Goal: Information Seeking & Learning: Understand process/instructions

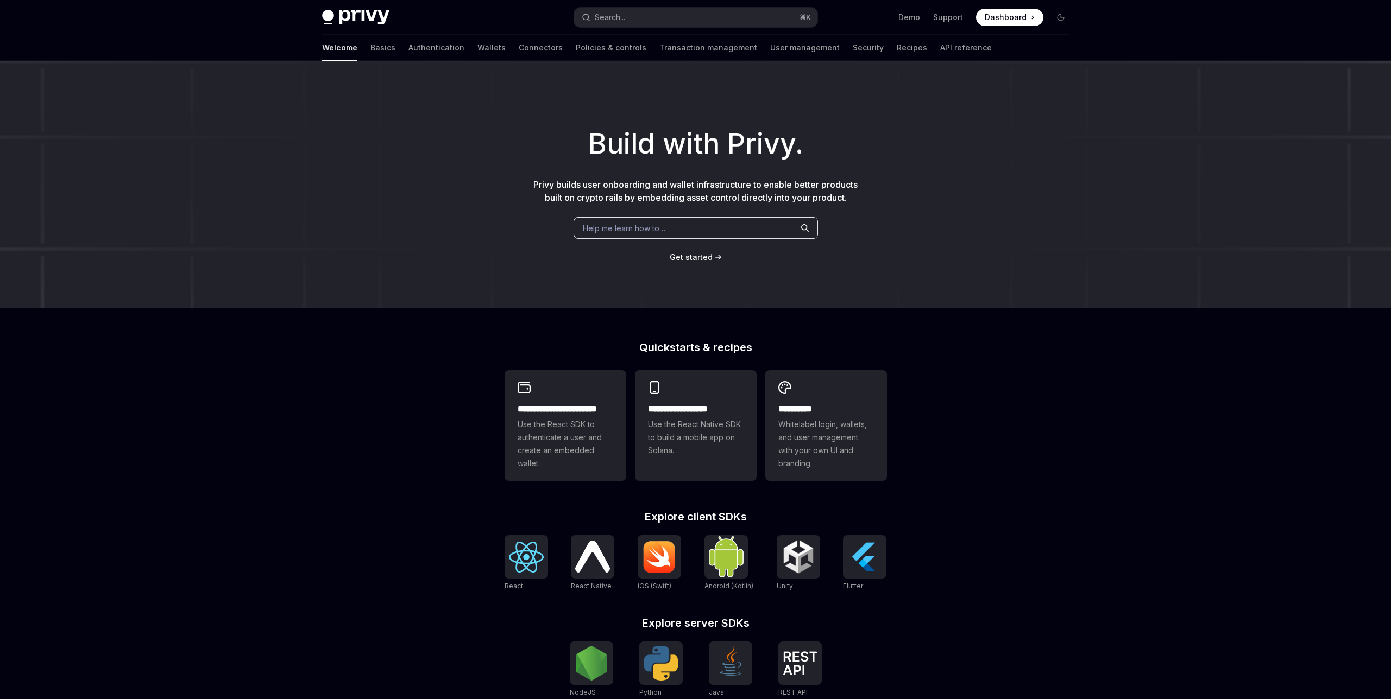
click at [689, 231] on div "Help me learn how to…" at bounding box center [695, 228] width 244 height 22
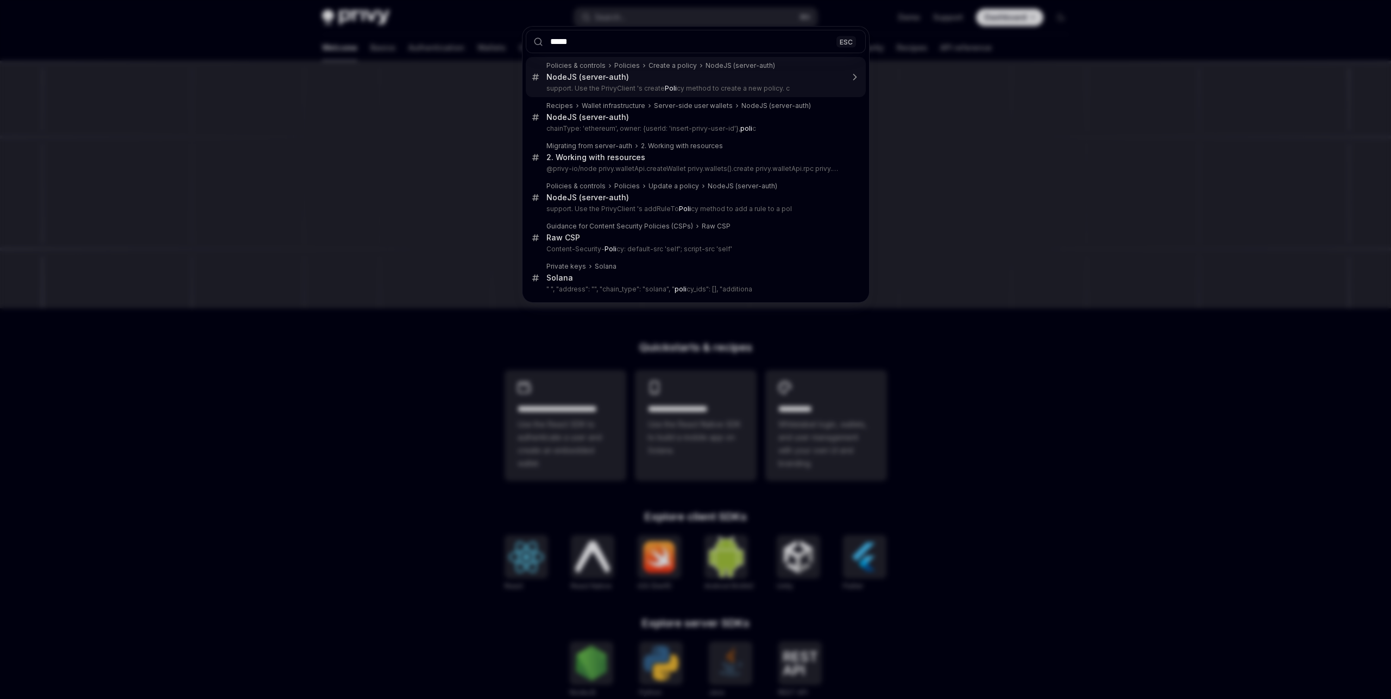
type input "******"
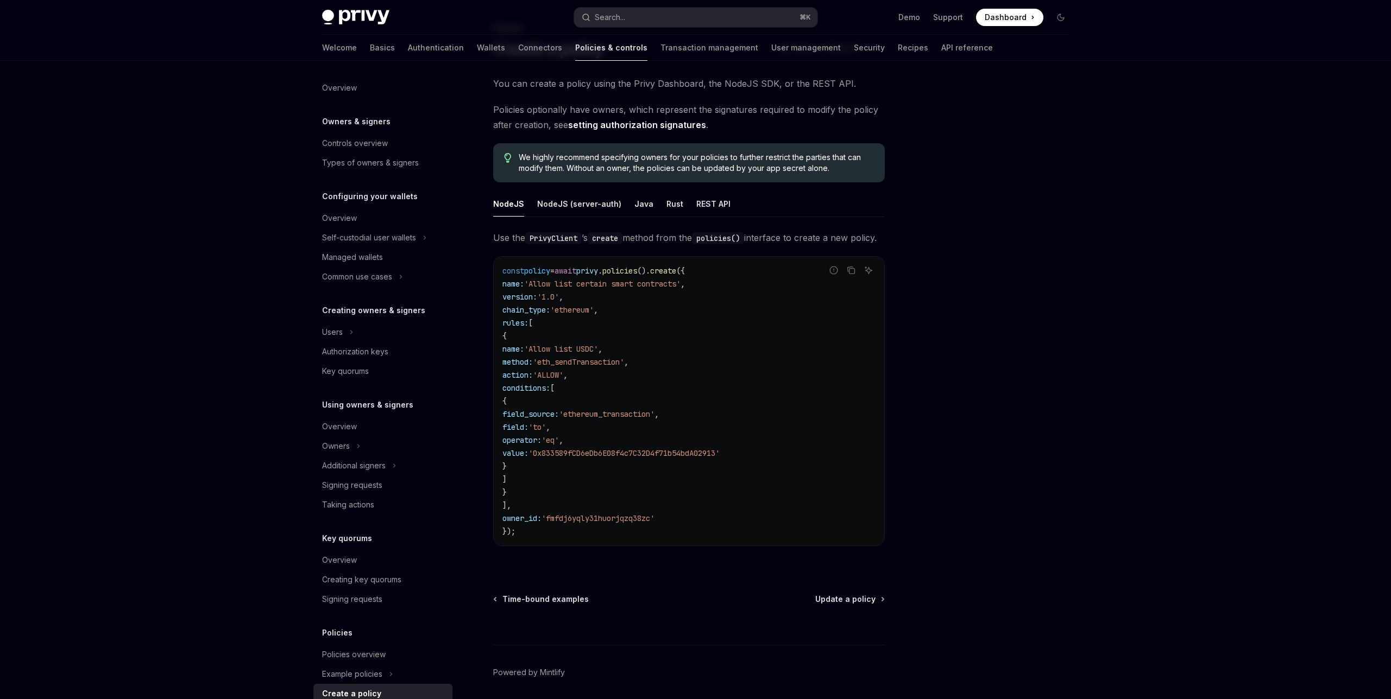
scroll to position [65, 0]
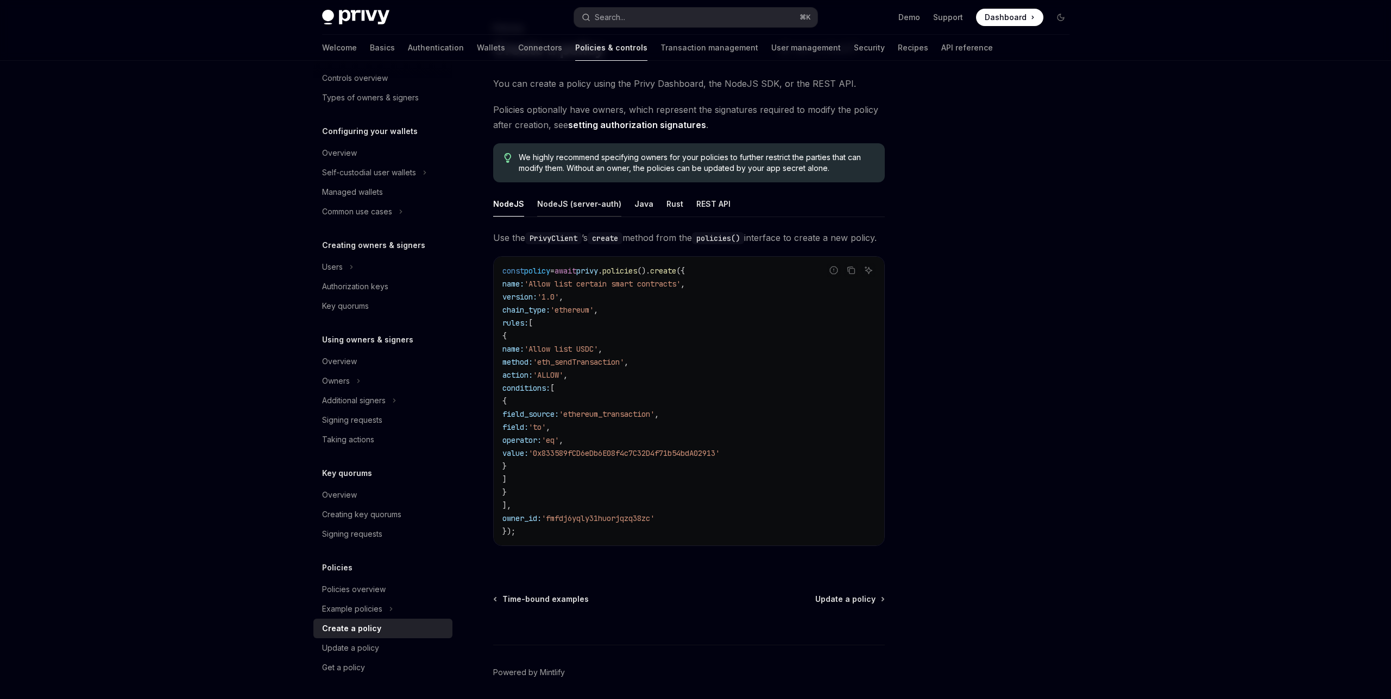
click at [581, 192] on div "NodeJS (server-auth)" at bounding box center [579, 204] width 84 height 26
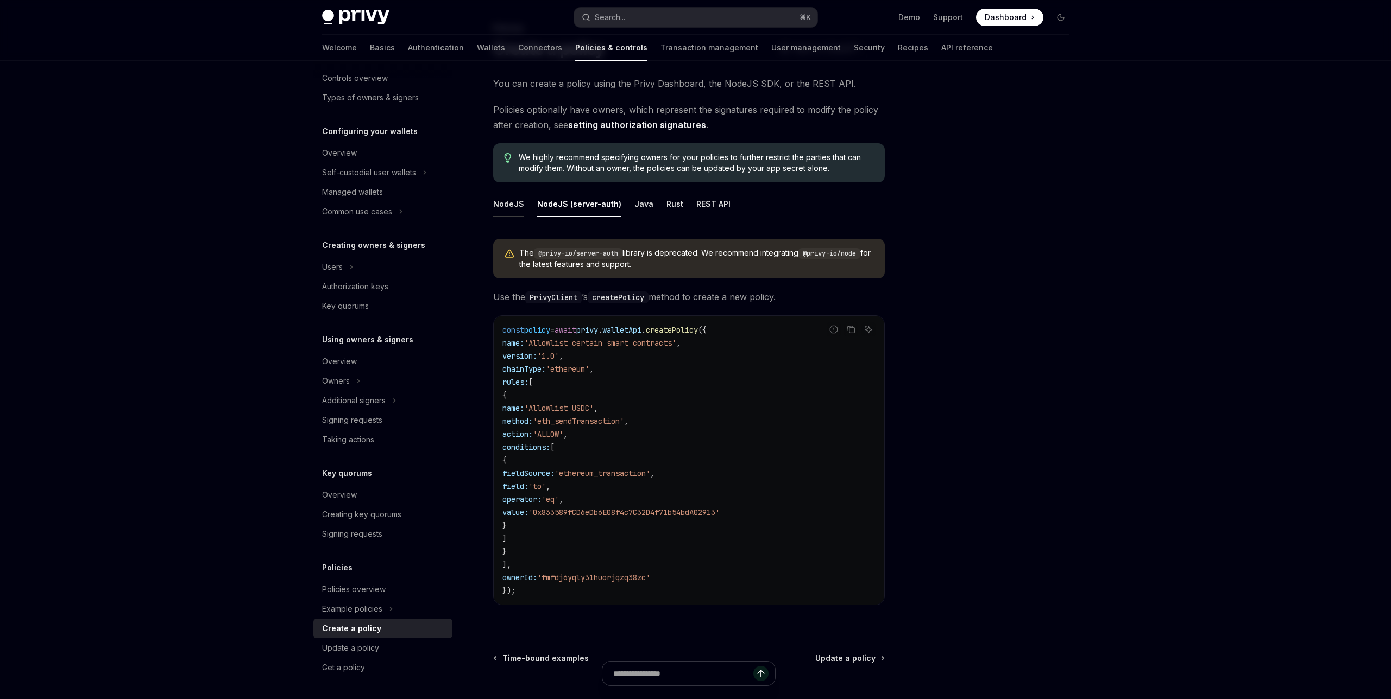
click at [515, 199] on div "NodeJS" at bounding box center [508, 204] width 31 height 26
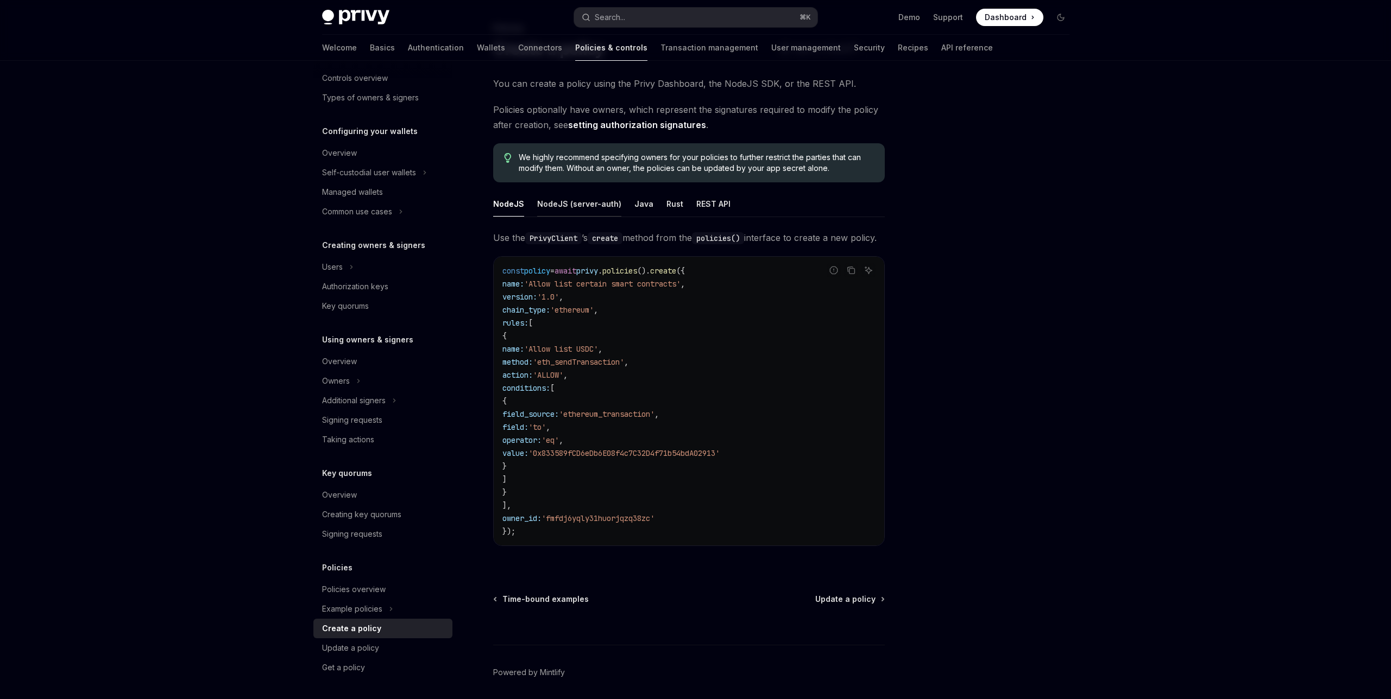
click at [544, 211] on div "NodeJS (server-auth)" at bounding box center [579, 204] width 84 height 26
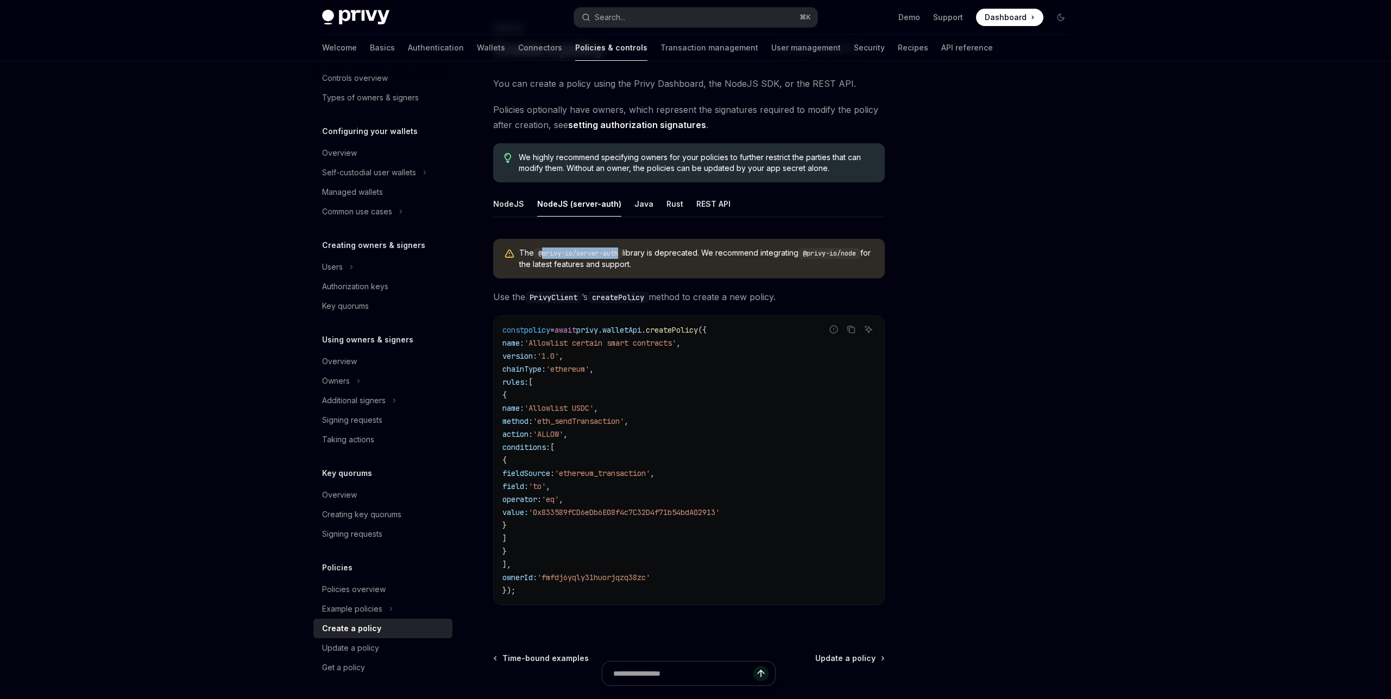
drag, startPoint x: 626, startPoint y: 250, endPoint x: 545, endPoint y: 250, distance: 81.5
click at [545, 251] on span "The @privy-io/server-auth library is deprecated. We recommend integrating @priv…" at bounding box center [696, 259] width 355 height 22
drag, startPoint x: 659, startPoint y: 258, endPoint x: 693, endPoint y: 262, distance: 34.4
click at [703, 261] on span "The @privy-io/server-auth library is deprecated. We recommend integrating @priv…" at bounding box center [696, 259] width 355 height 22
click at [505, 201] on div "NodeJS" at bounding box center [508, 204] width 31 height 26
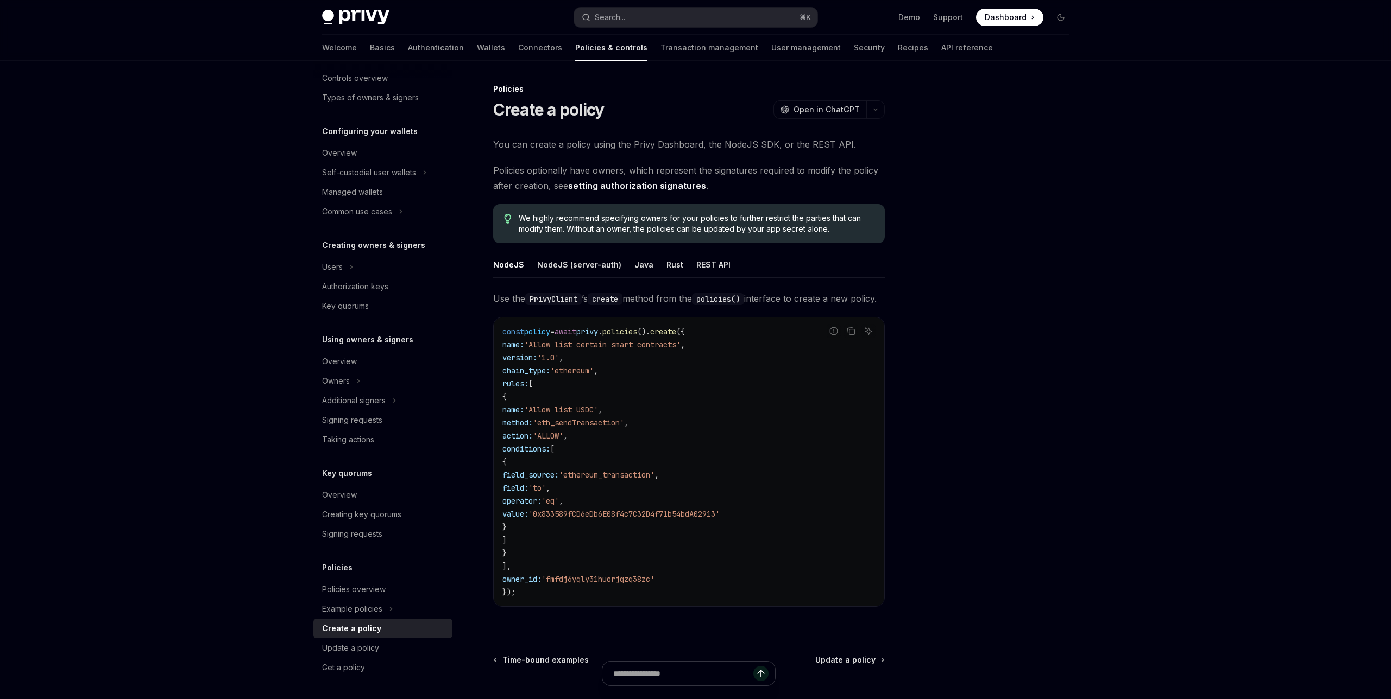
click at [705, 269] on div "REST API" at bounding box center [713, 265] width 34 height 26
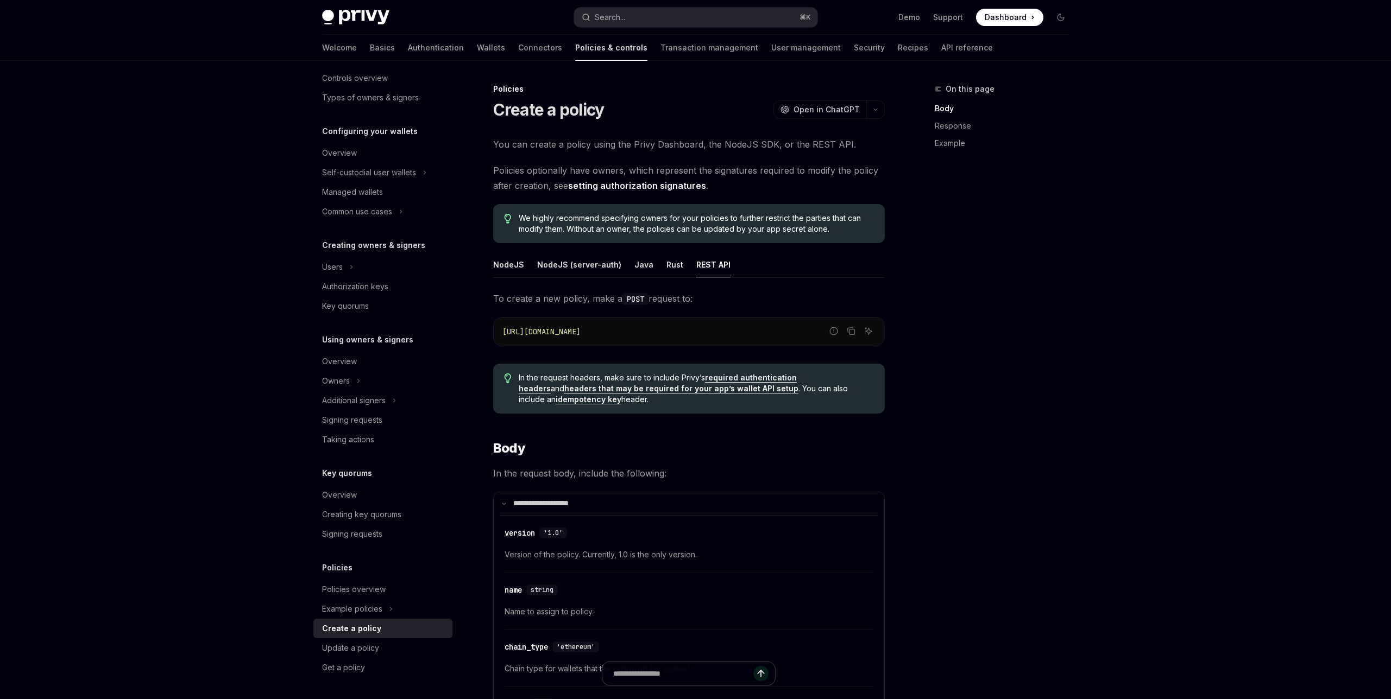
click at [655, 337] on code "[URL][DOMAIN_NAME]" at bounding box center [688, 331] width 373 height 13
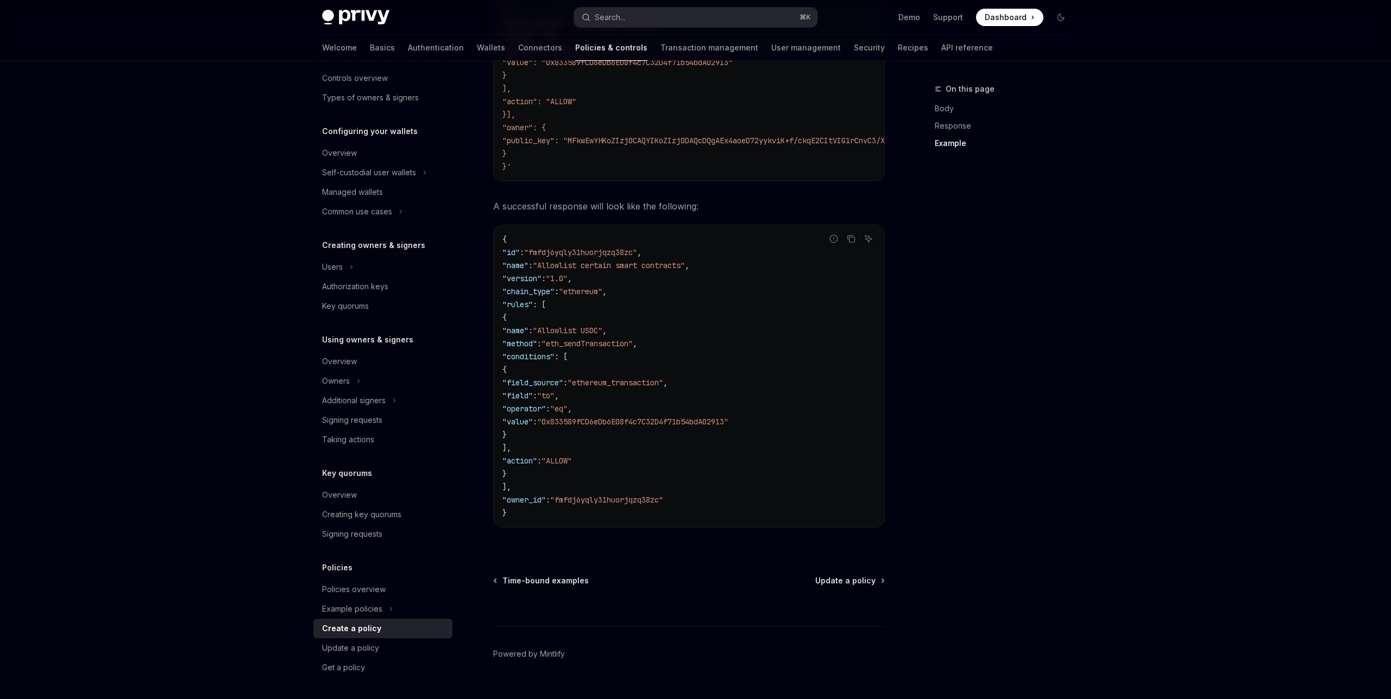
scroll to position [1730, 0]
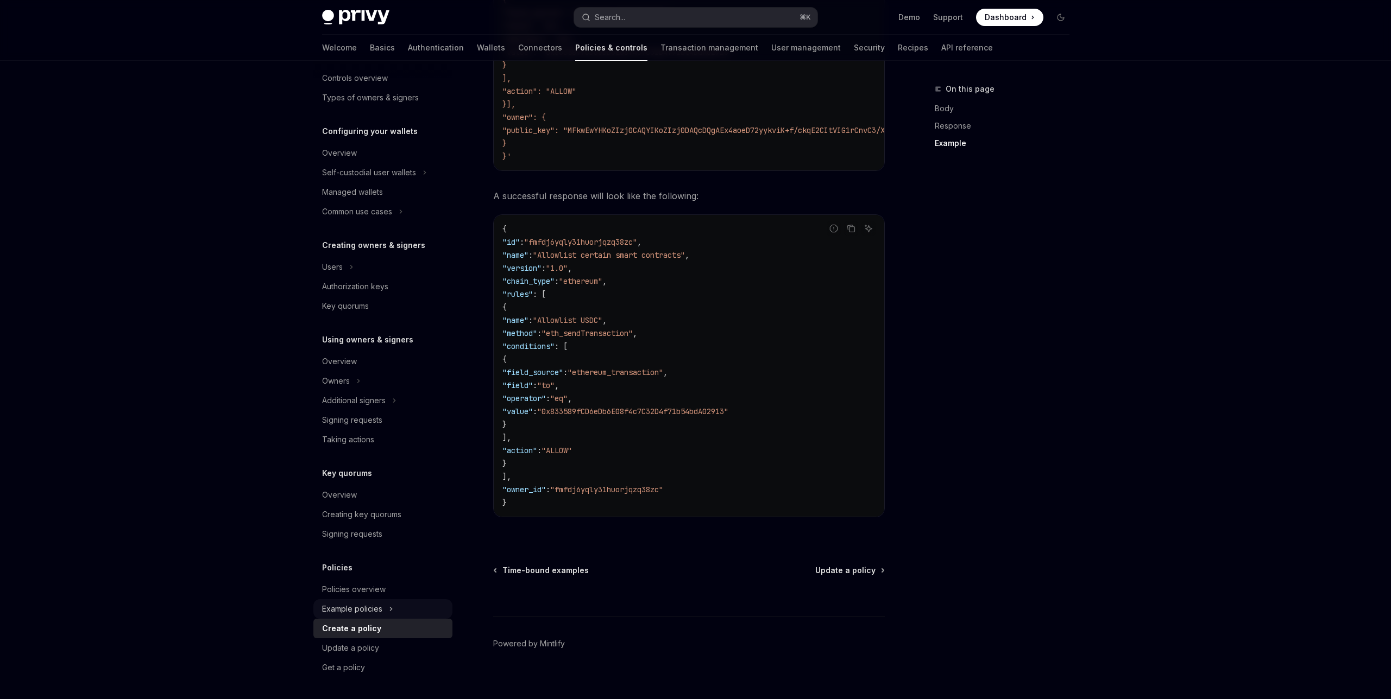
click at [345, 609] on div "Example policies" at bounding box center [352, 609] width 60 height 13
type textarea "*"
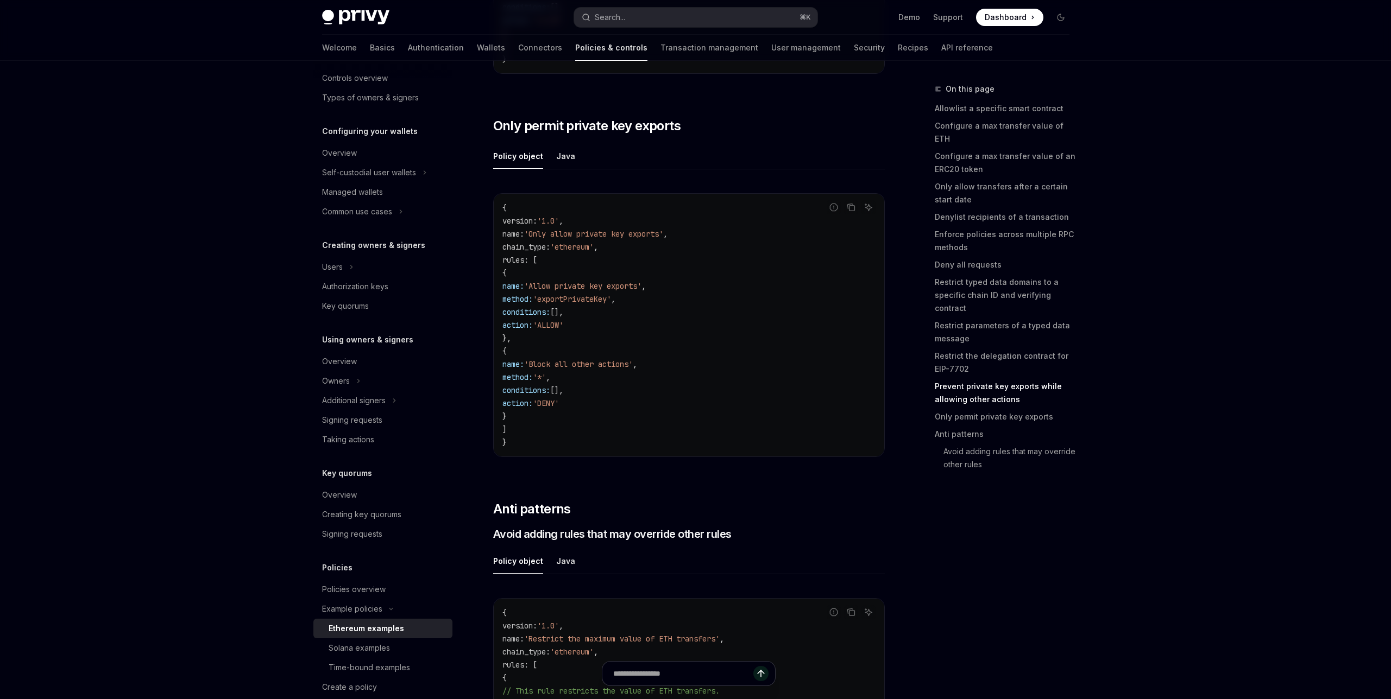
scroll to position [5559, 0]
click at [626, 12] on button "Search... ⌘ K" at bounding box center [695, 18] width 243 height 20
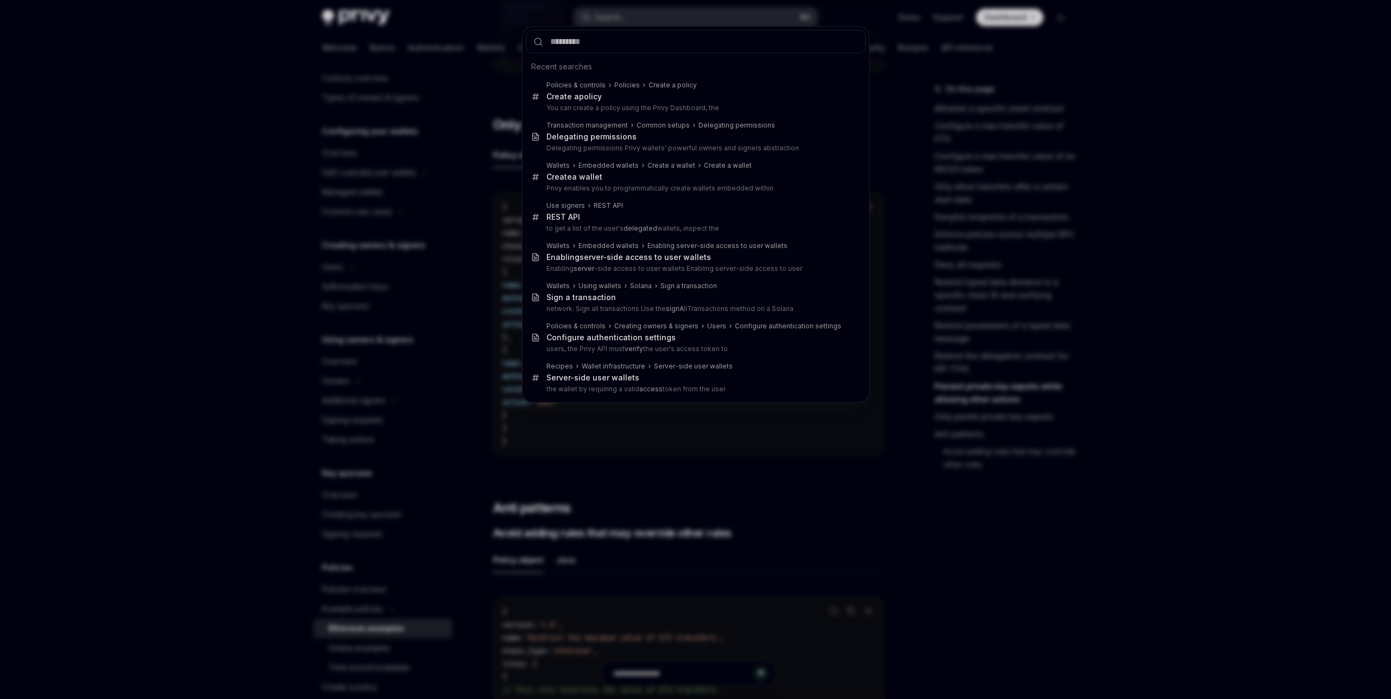
type input "*"
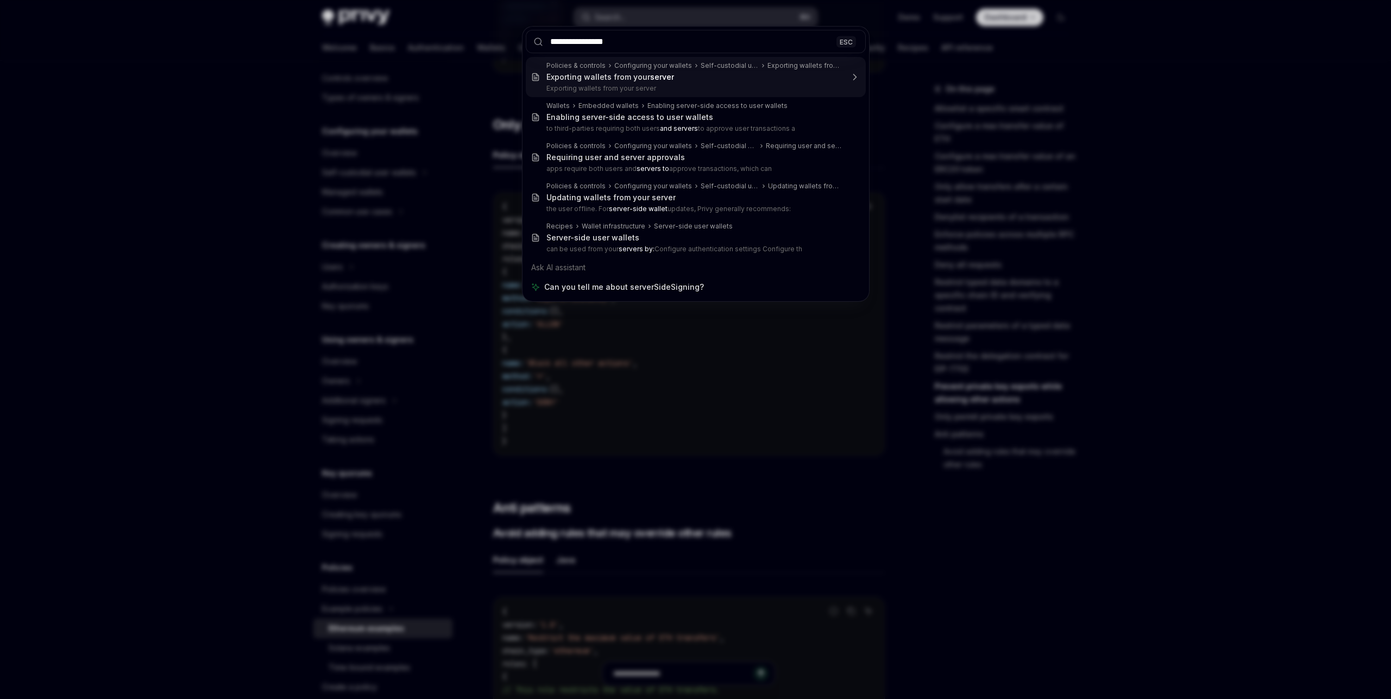
type input "**********"
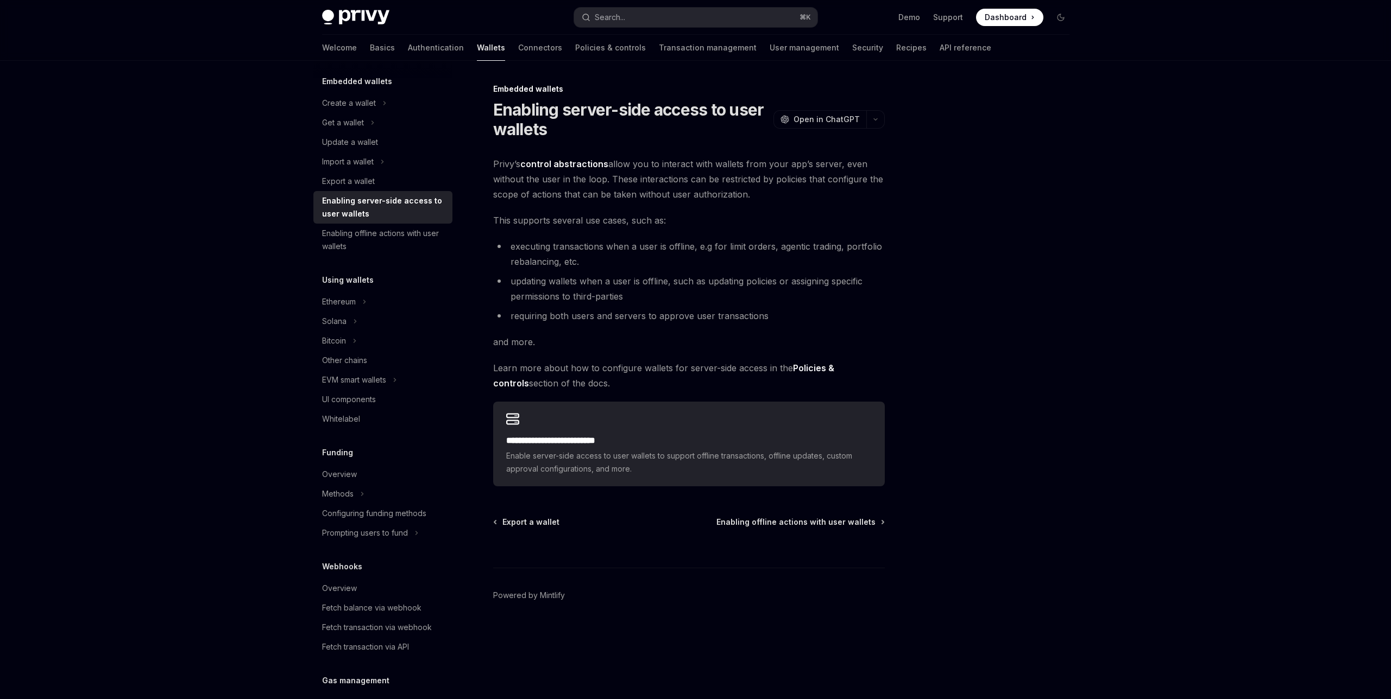
click at [591, 161] on link "control abstractions" at bounding box center [564, 164] width 88 height 11
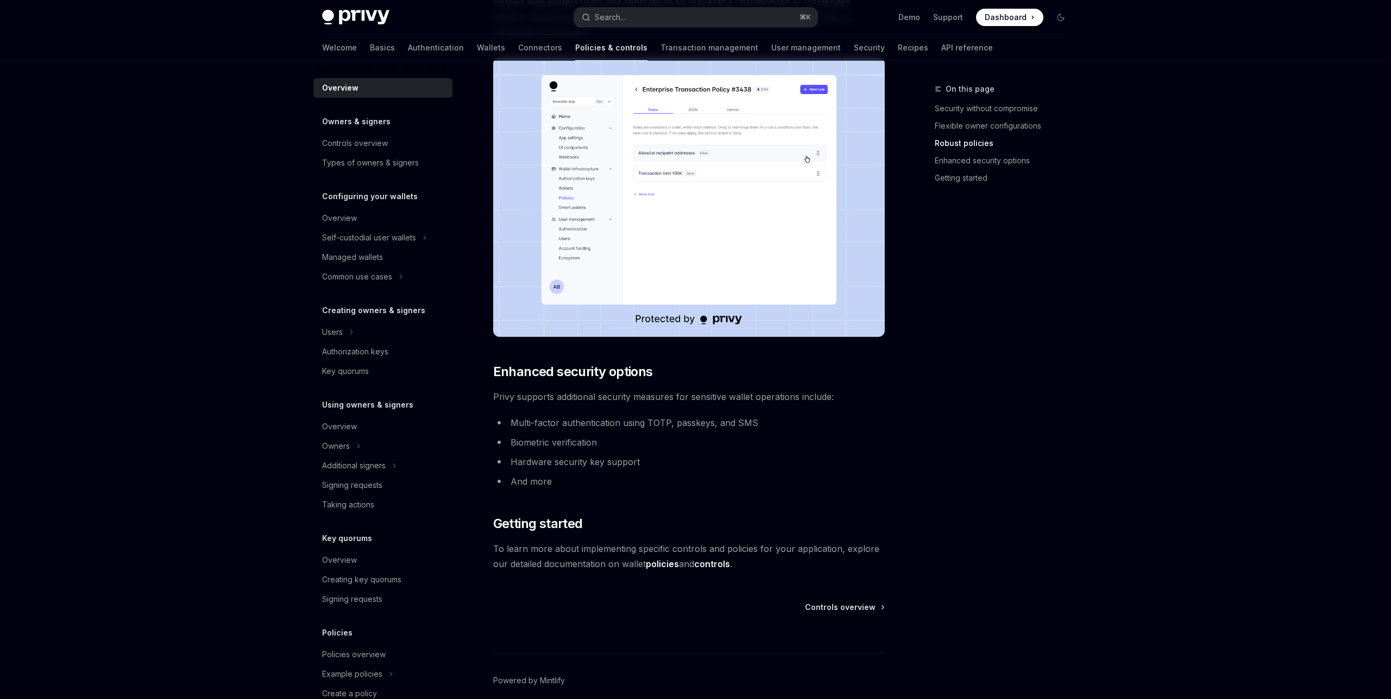
scroll to position [630, 0]
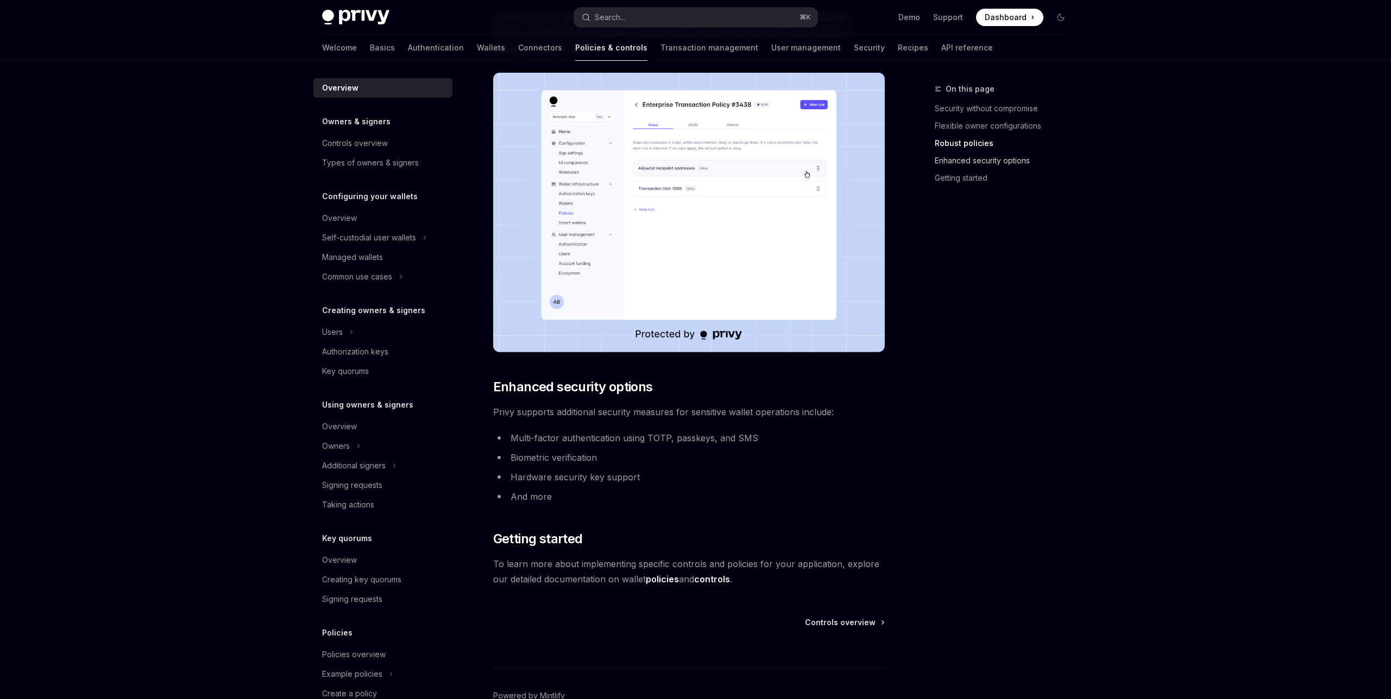
click at [975, 162] on link "Enhanced security options" at bounding box center [1006, 160] width 143 height 17
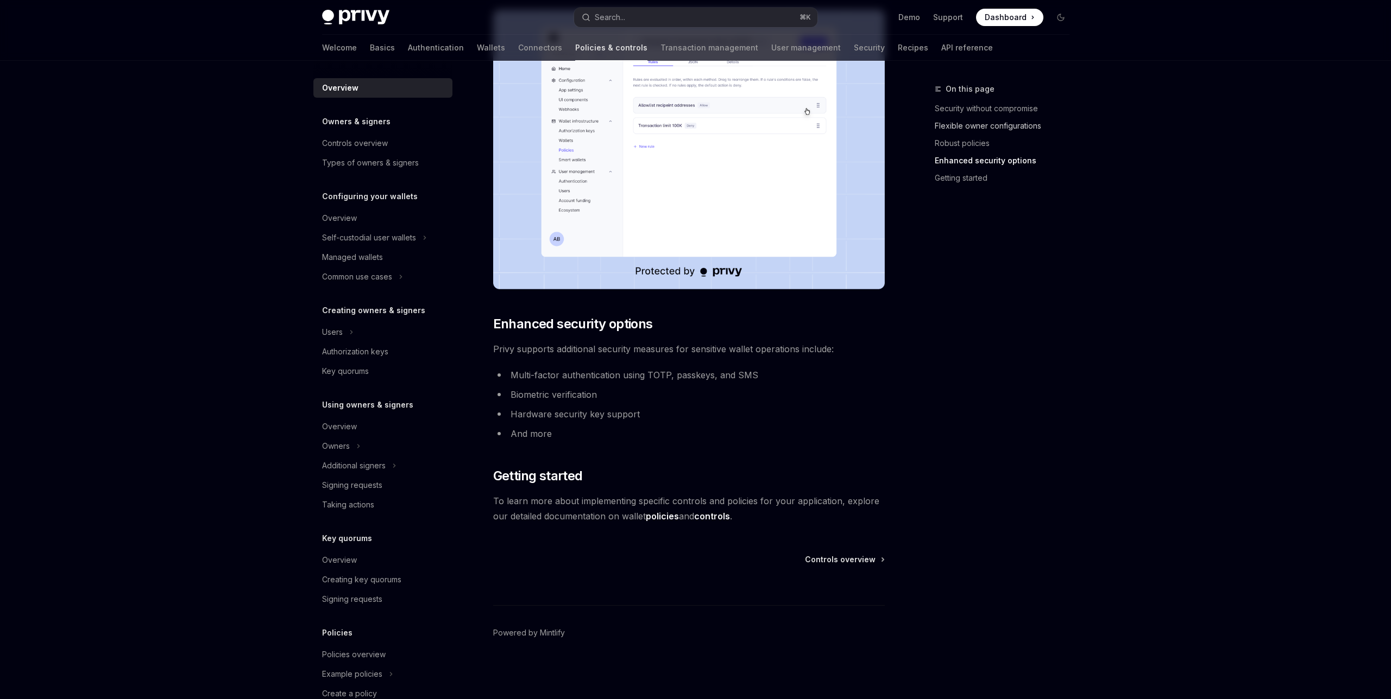
click at [992, 122] on link "Flexible owner configurations" at bounding box center [1006, 125] width 143 height 17
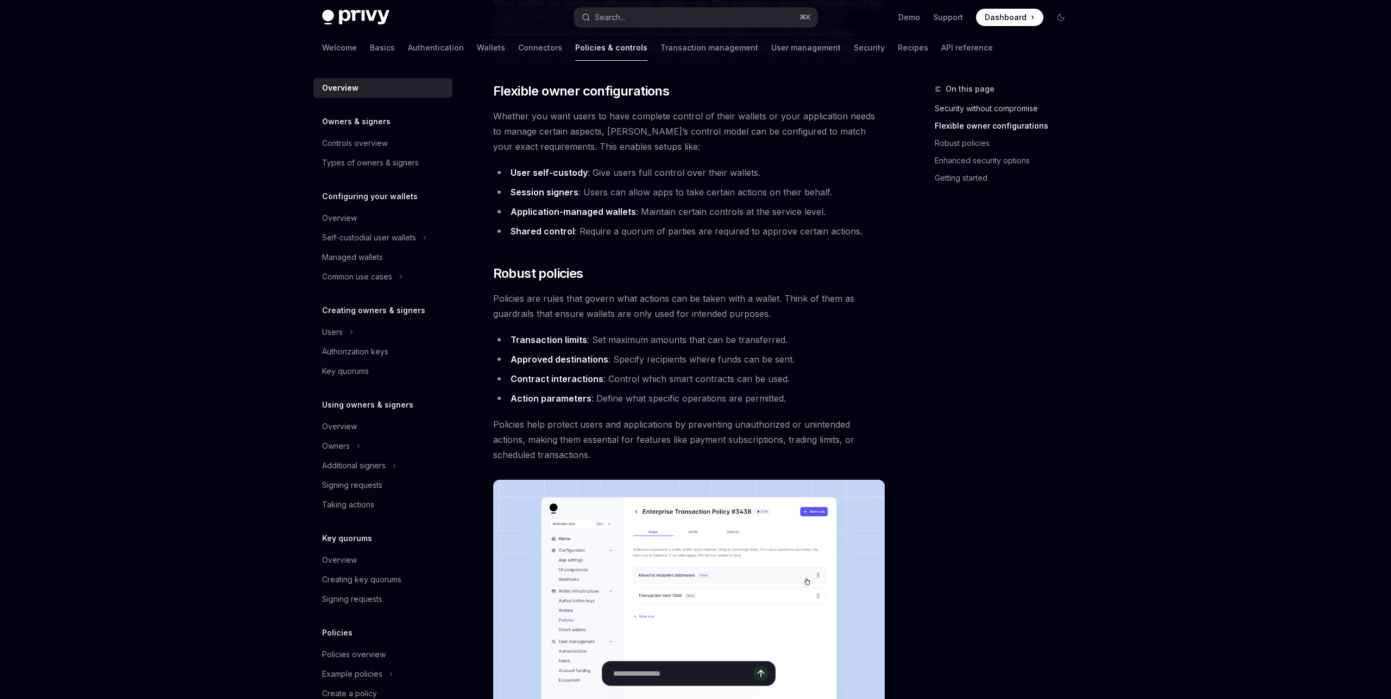
click at [1004, 108] on link "Security without compromise" at bounding box center [1006, 108] width 143 height 17
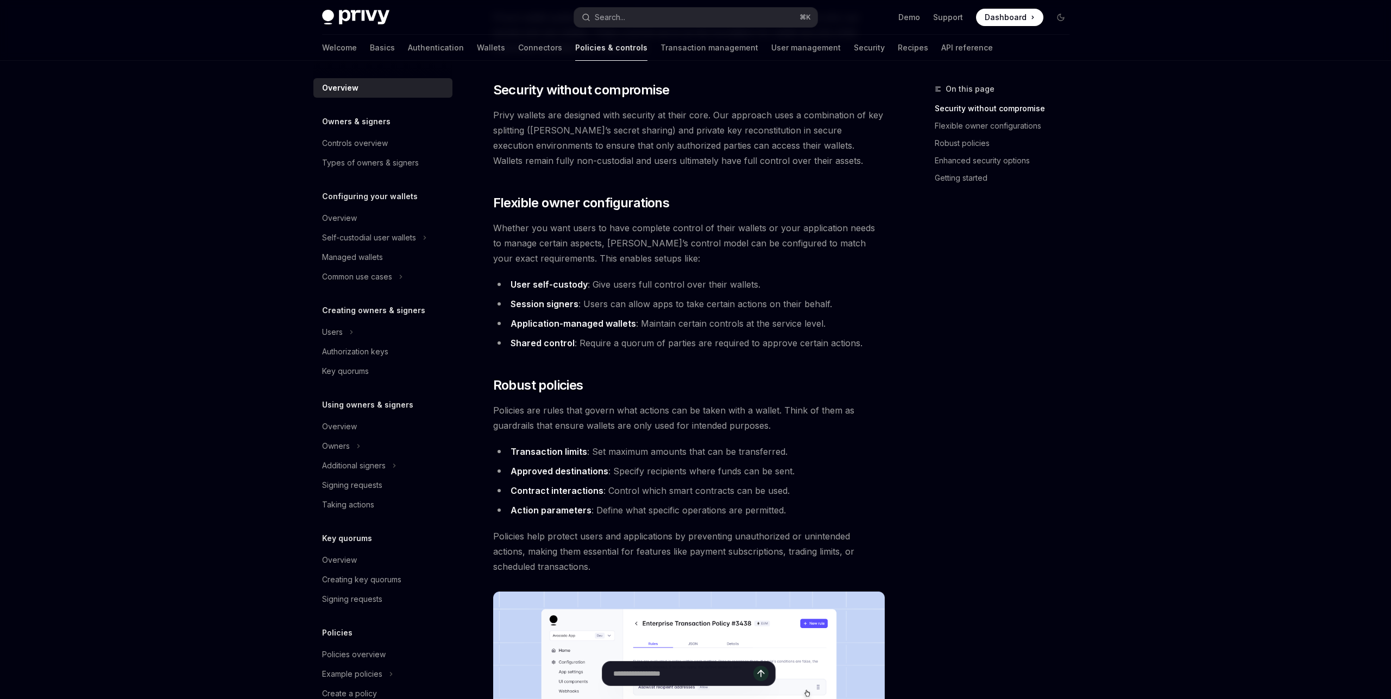
scroll to position [110, 0]
click at [1021, 169] on link "Getting started" at bounding box center [1006, 177] width 143 height 17
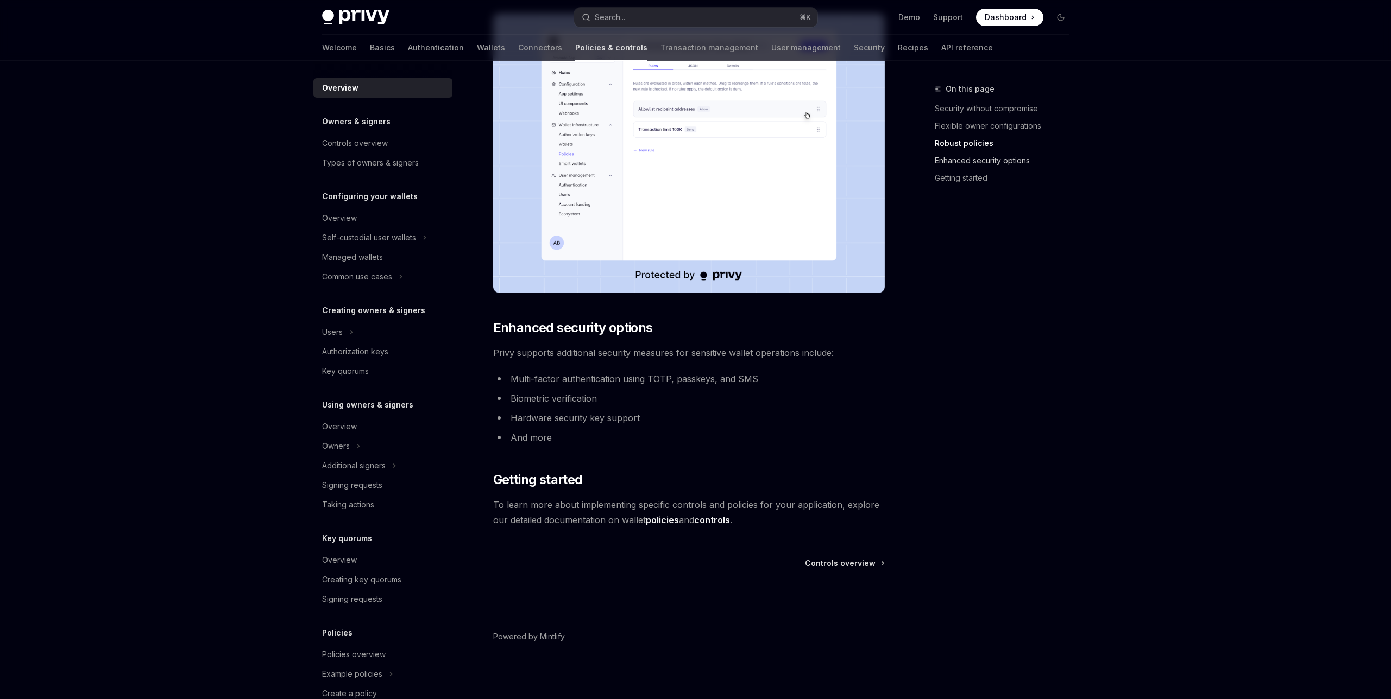
scroll to position [693, 0]
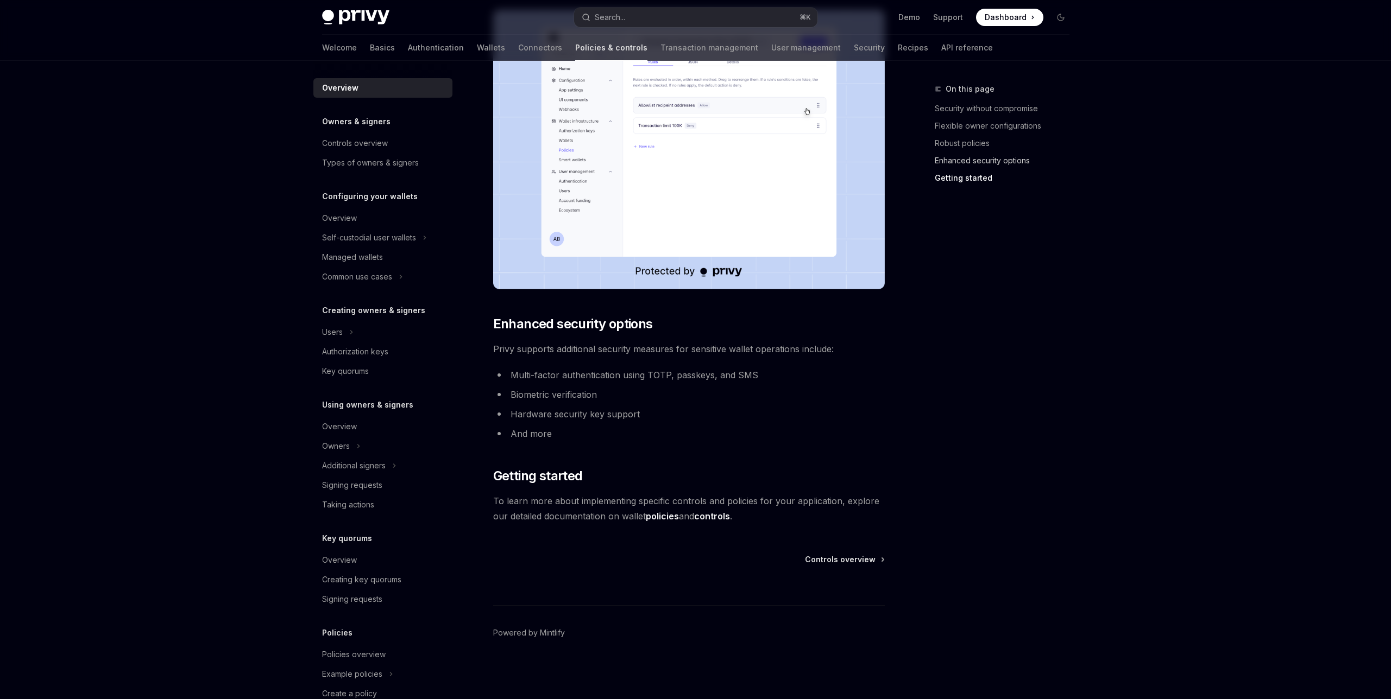
click at [1021, 163] on link "Enhanced security options" at bounding box center [1006, 160] width 143 height 17
click at [985, 147] on link "Robust policies" at bounding box center [1006, 143] width 143 height 17
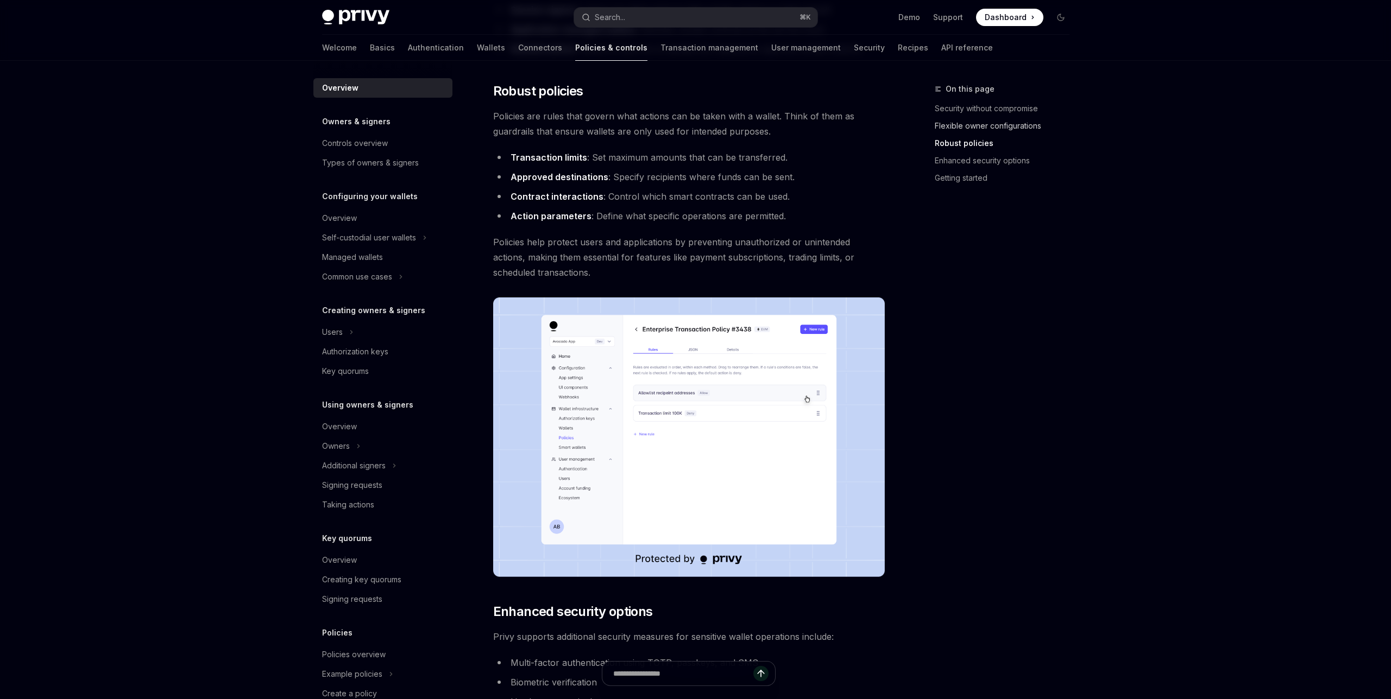
click at [995, 132] on link "Flexible owner configurations" at bounding box center [1006, 125] width 143 height 17
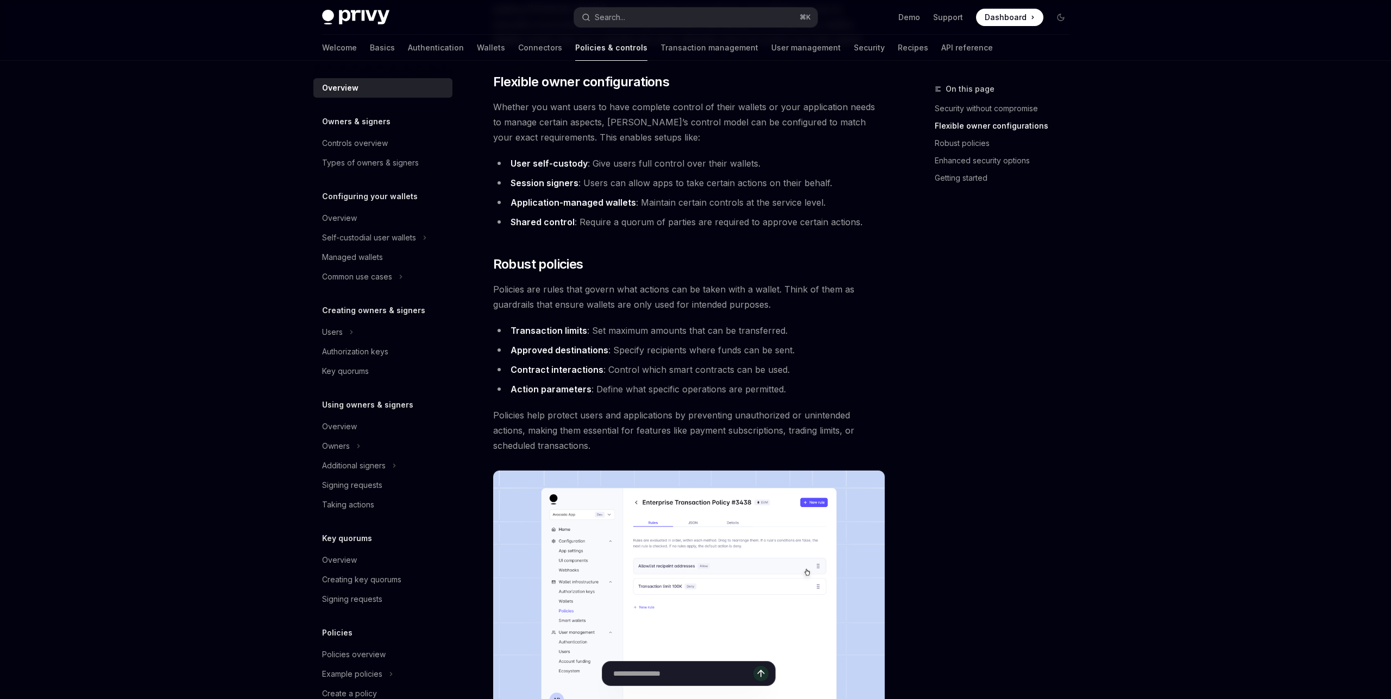
scroll to position [223, 0]
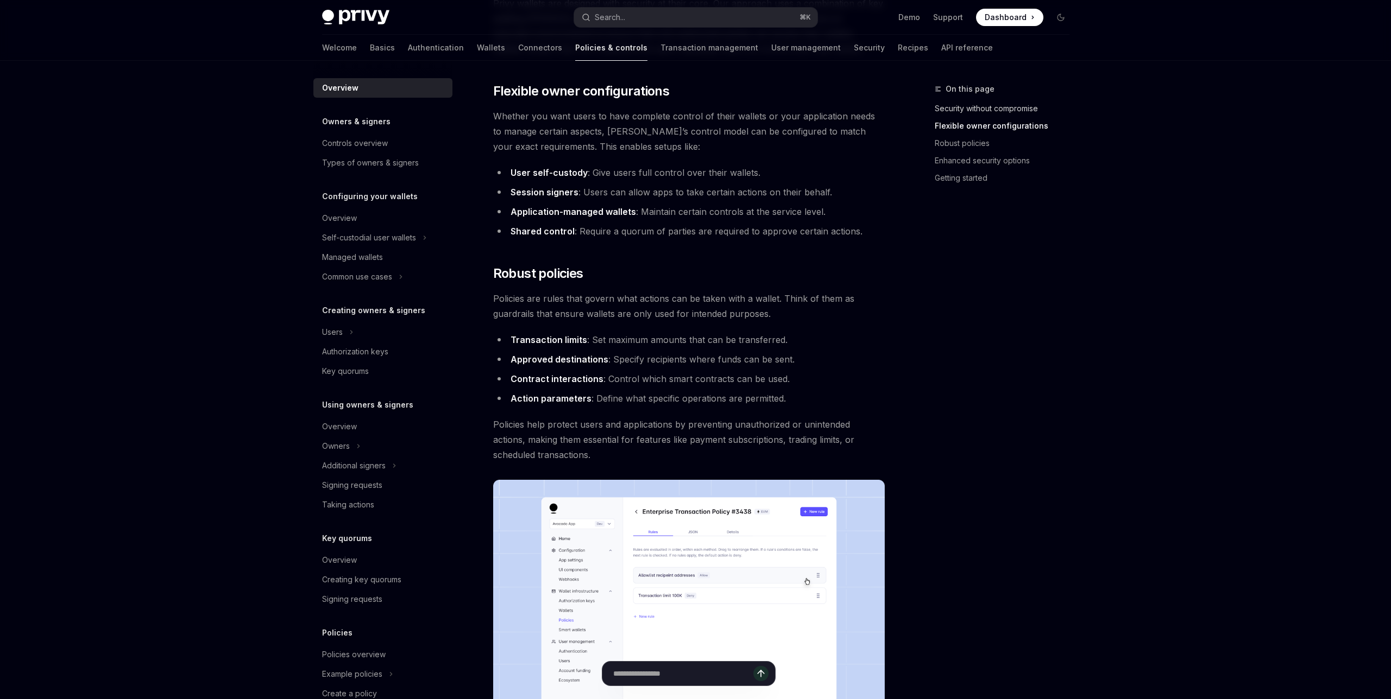
click at [1001, 112] on link "Security without compromise" at bounding box center [1006, 108] width 143 height 17
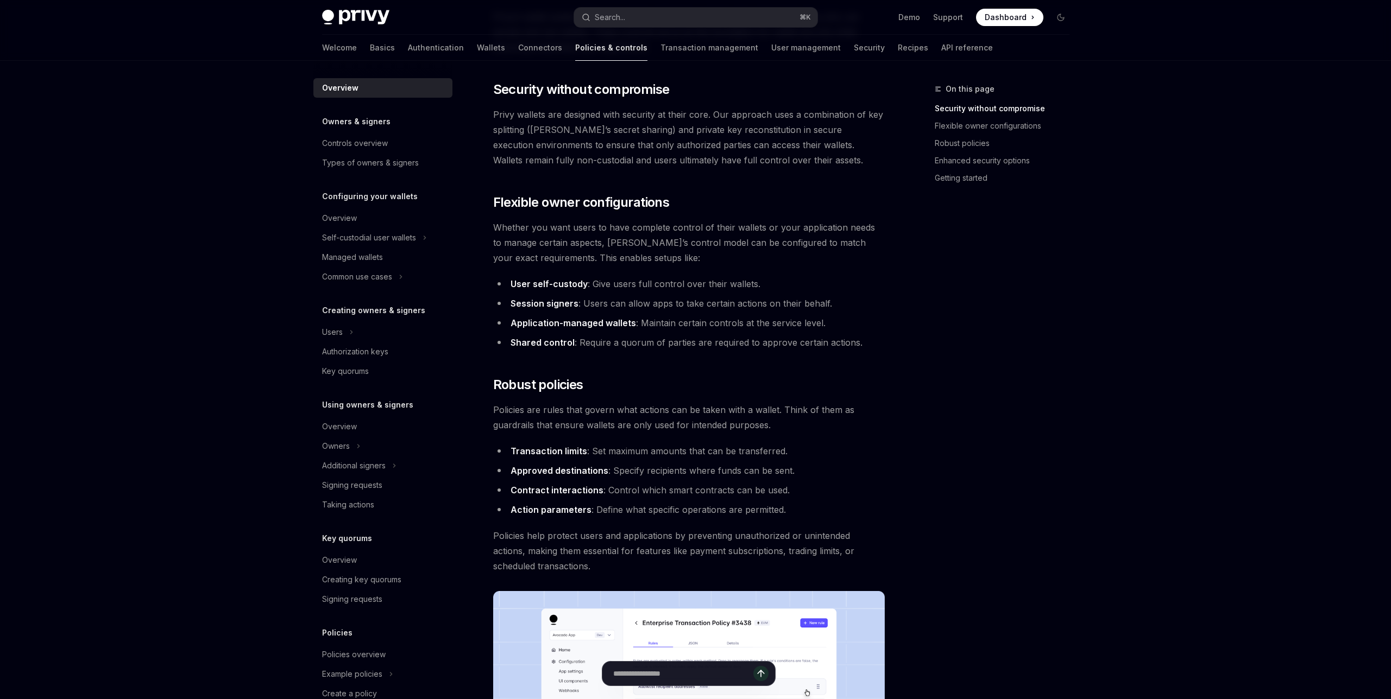
scroll to position [110, 0]
click at [359, 462] on div "Additional signers" at bounding box center [354, 465] width 64 height 13
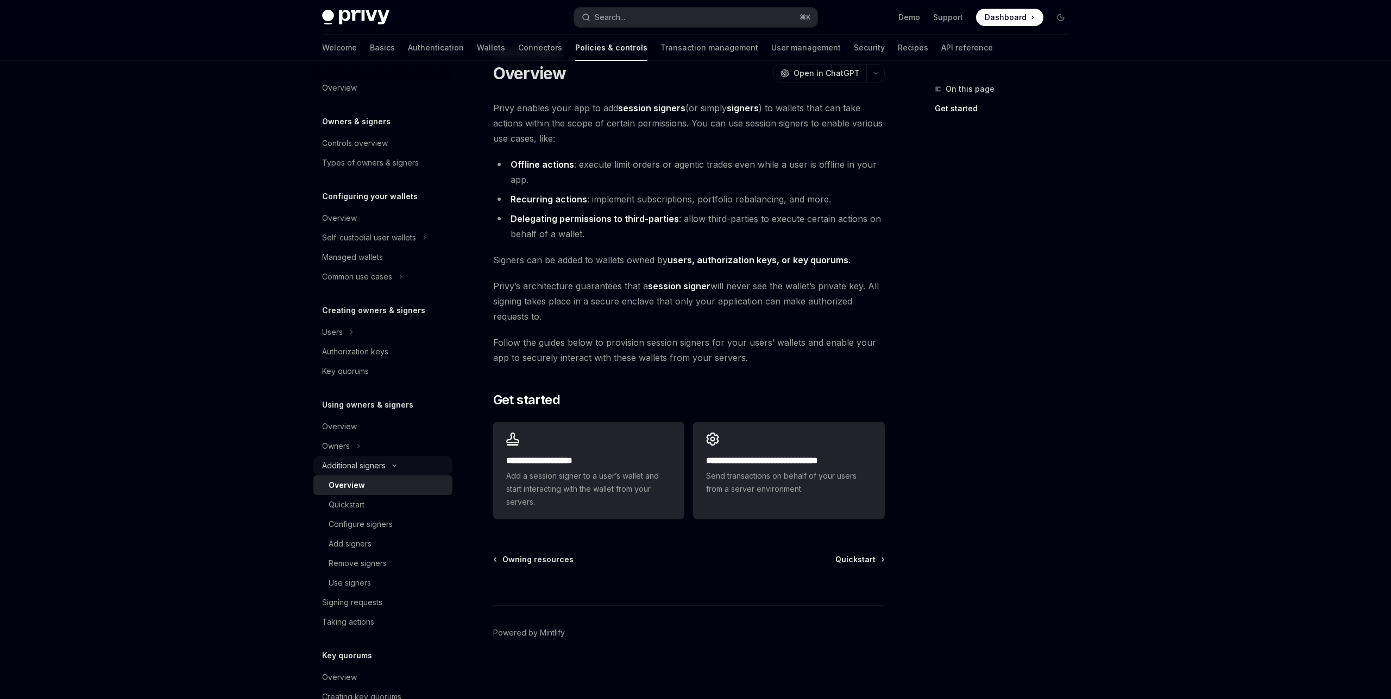
scroll to position [36, 0]
drag, startPoint x: 523, startPoint y: 472, endPoint x: 744, endPoint y: 482, distance: 221.2
click at [744, 482] on span "Send transactions on behalf of your users from a server environment." at bounding box center [788, 483] width 165 height 26
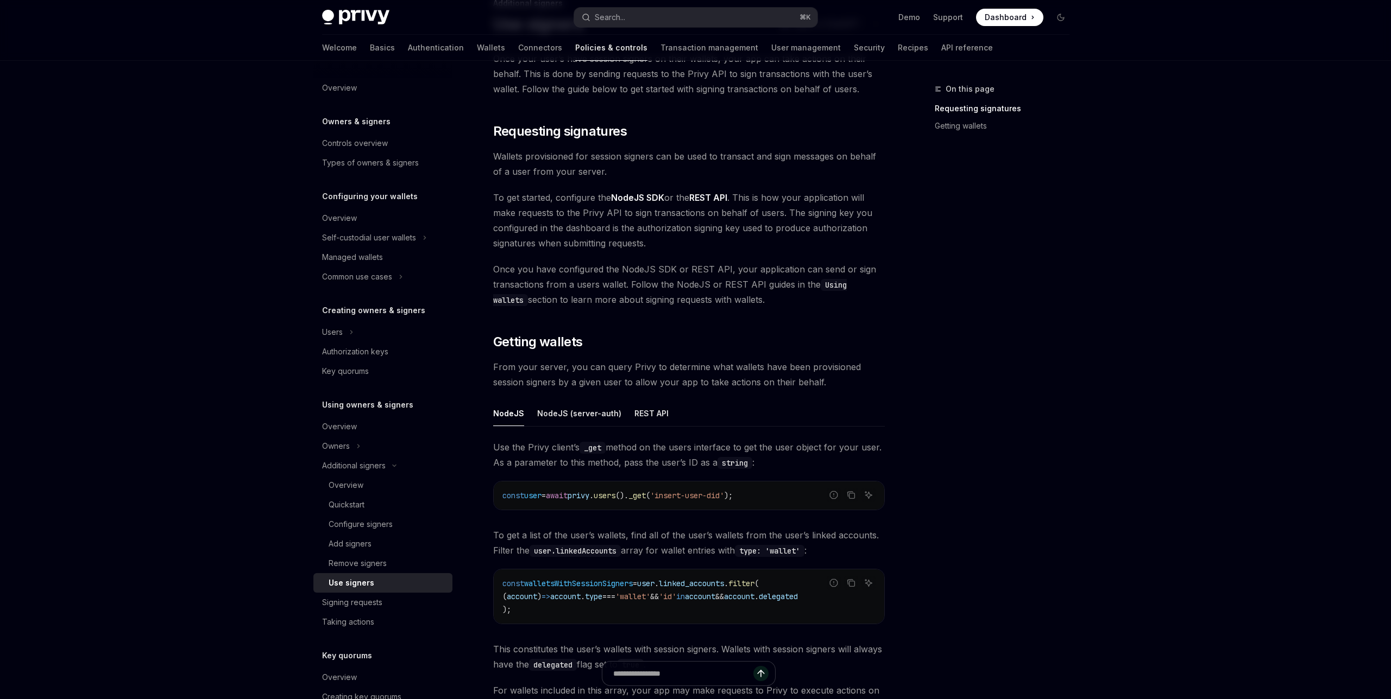
scroll to position [85, 0]
click at [641, 415] on div "REST API" at bounding box center [651, 414] width 34 height 26
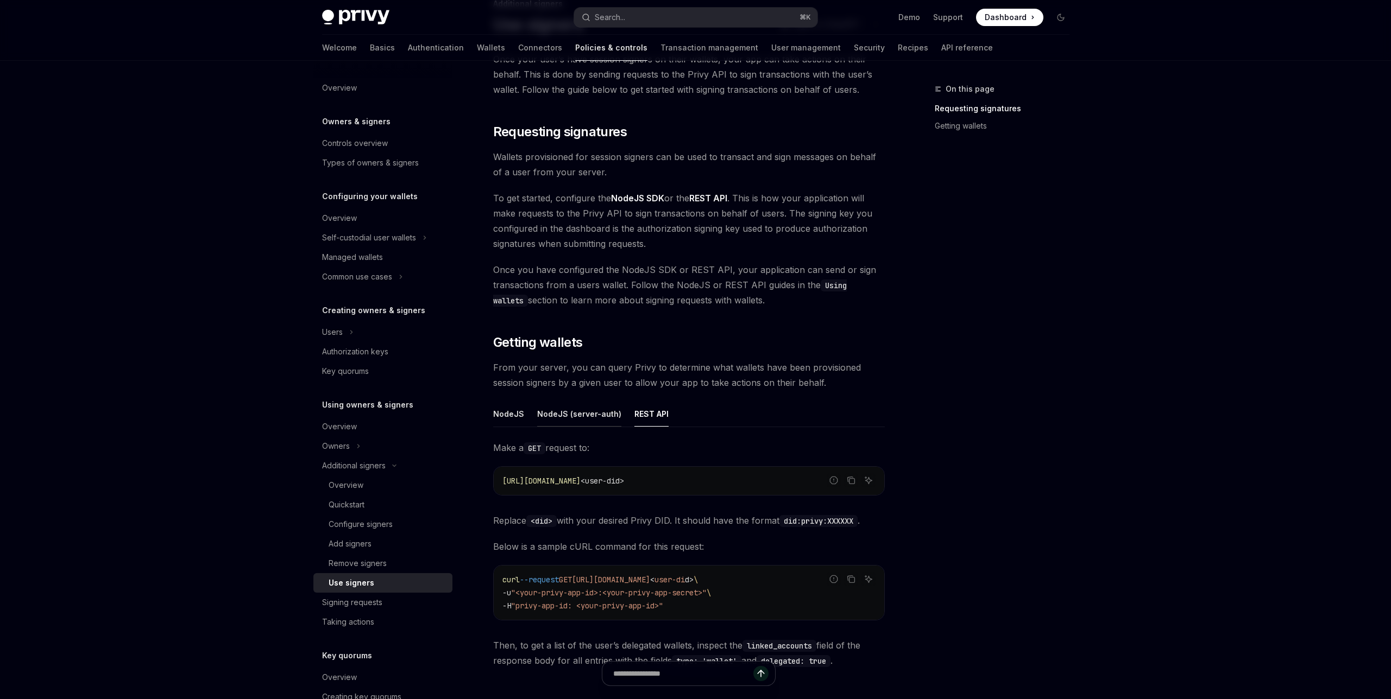
click at [599, 416] on div "NodeJS (server-auth)" at bounding box center [579, 414] width 84 height 26
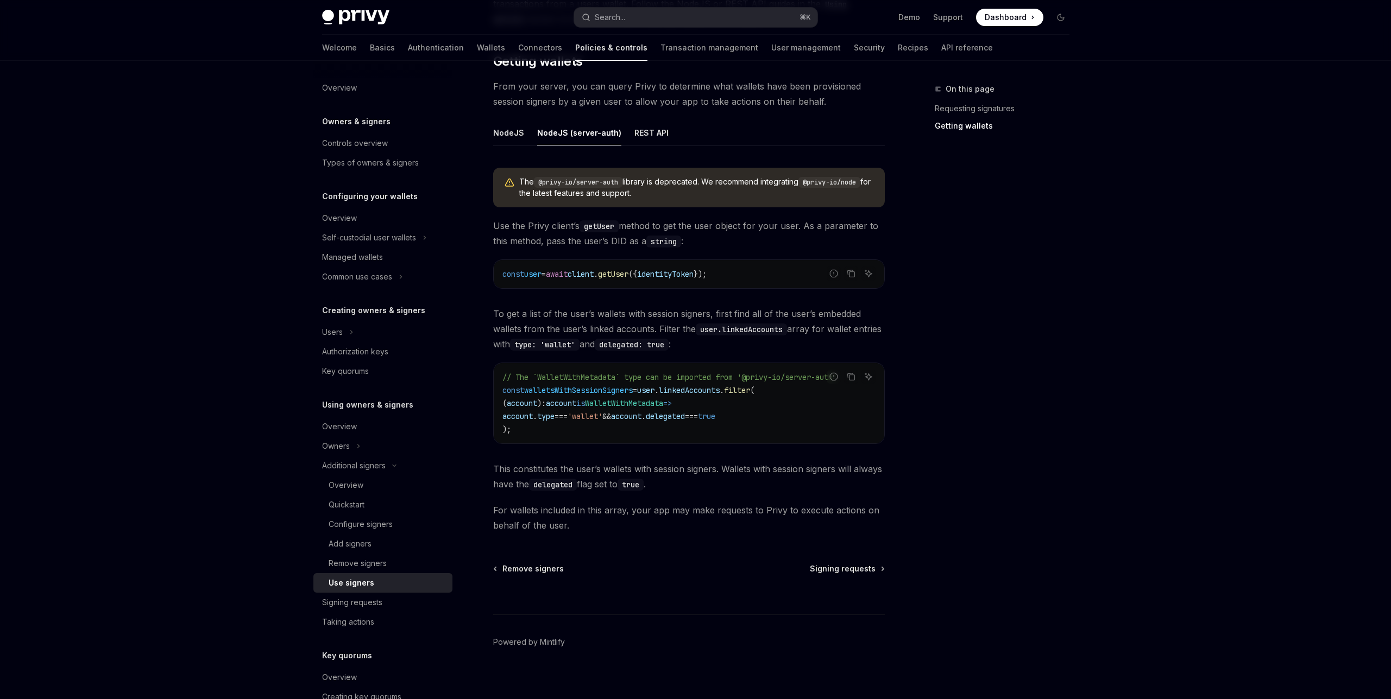
scroll to position [376, 0]
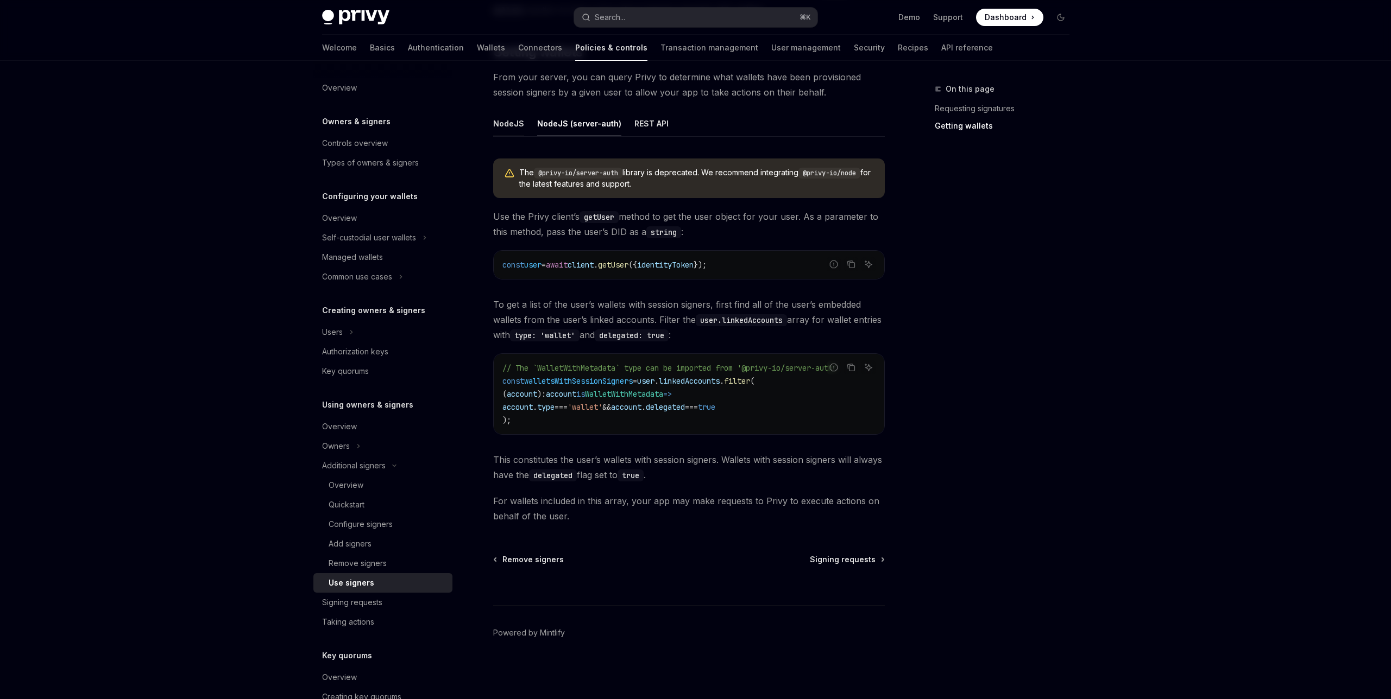
click at [508, 127] on div "NodeJS" at bounding box center [508, 124] width 31 height 26
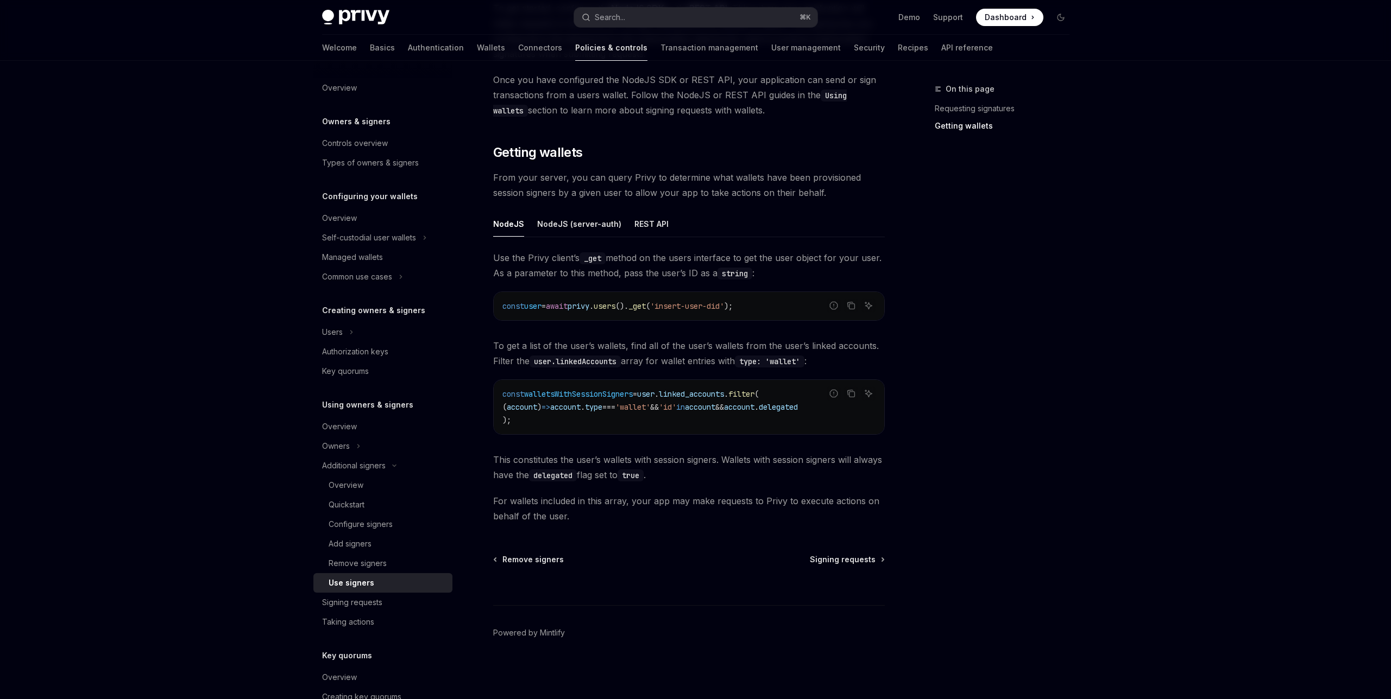
type textarea "*"
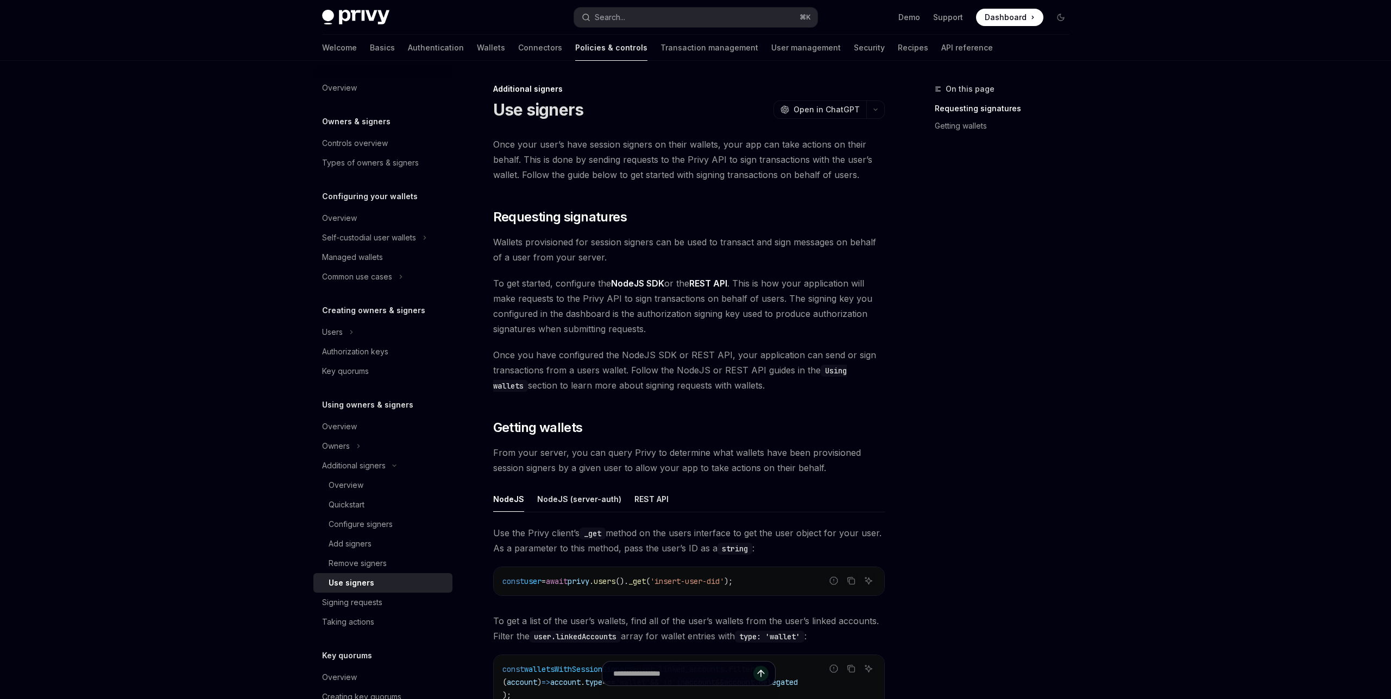
click at [662, 27] on div "Privy Docs home page Search... ⌘ K Demo Support Dashboard Dashboard Search..." at bounding box center [695, 17] width 747 height 35
click at [680, 4] on div "Privy Docs home page Search... ⌘ K Demo Support Dashboard Dashboard Search..." at bounding box center [695, 17] width 747 height 35
click at [677, 9] on button "Search... ⌘ K" at bounding box center [695, 18] width 243 height 20
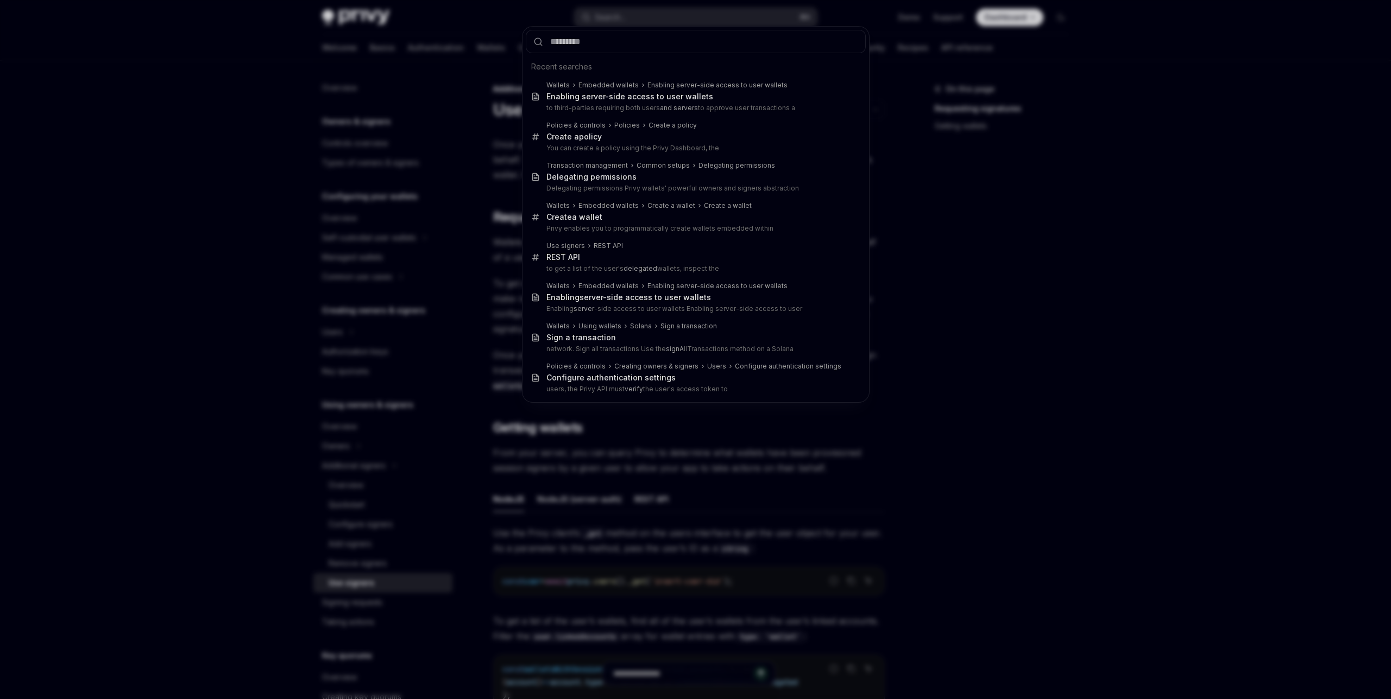
type input "*"
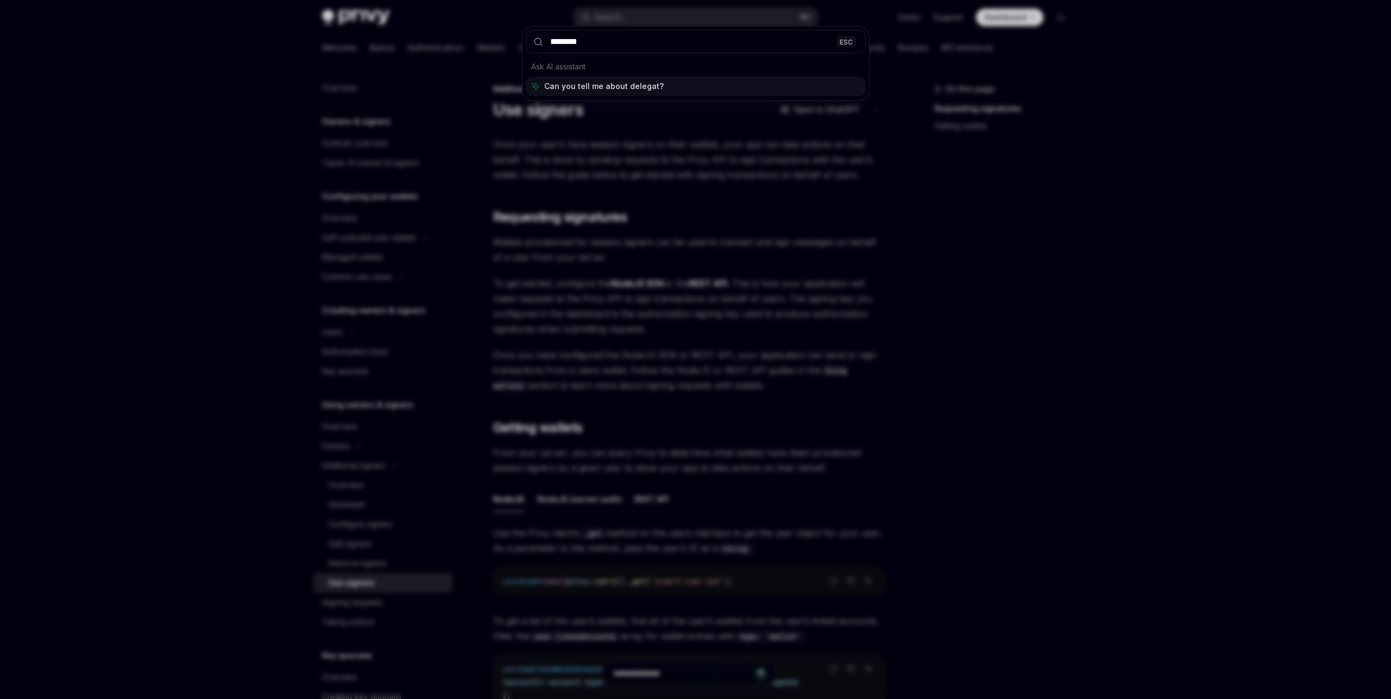
type input "*********"
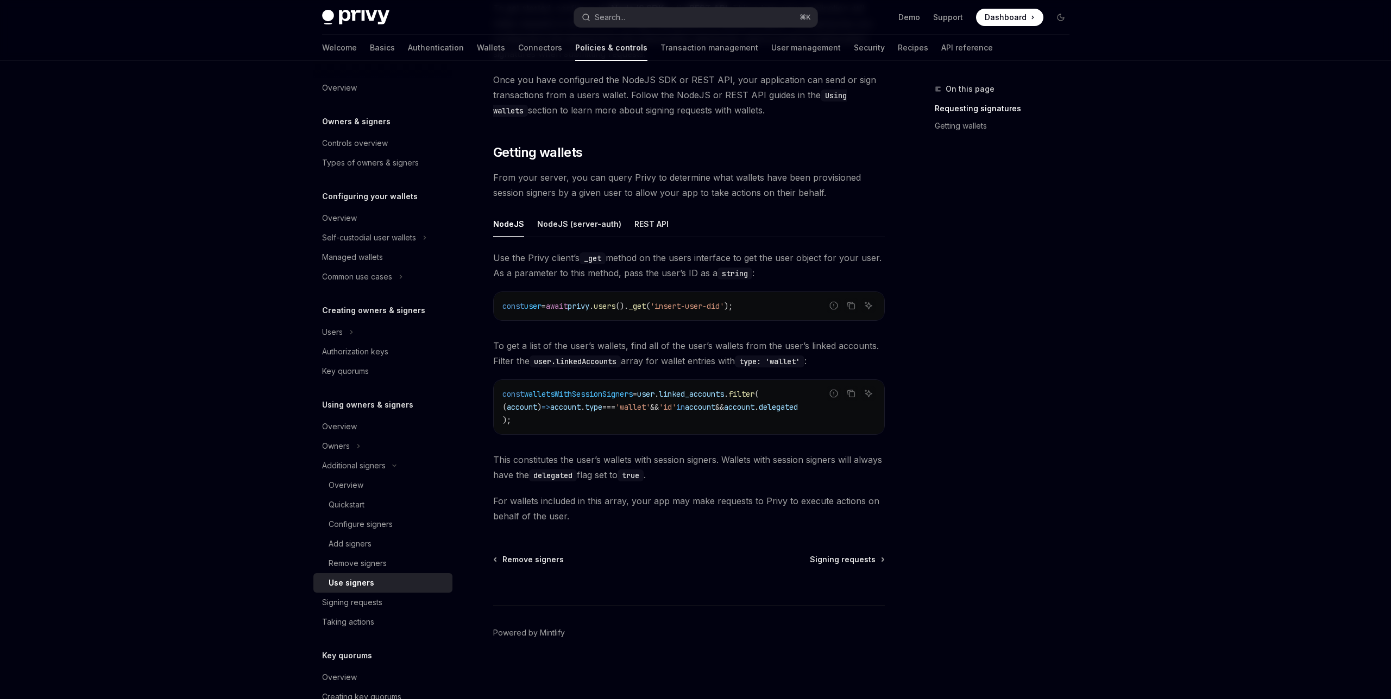
scroll to position [280, 0]
drag, startPoint x: 751, startPoint y: 464, endPoint x: 844, endPoint y: 484, distance: 94.9
click at [844, 484] on div "Use the Privy client’s _get method on the users interface to get the user objec…" at bounding box center [689, 387] width 392 height 274
drag, startPoint x: 726, startPoint y: 464, endPoint x: 688, endPoint y: 471, distance: 38.8
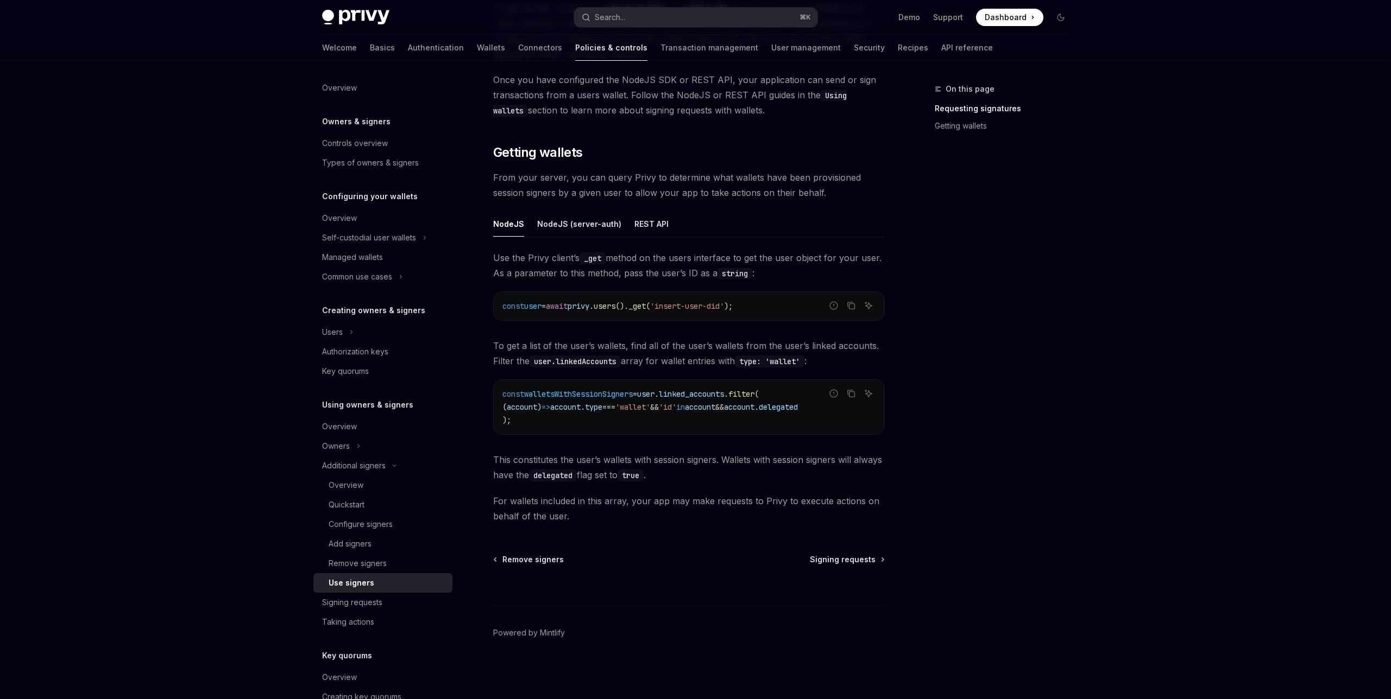
click at [688, 472] on span "This constitutes the user’s wallets with session signers. Wallets with session …" at bounding box center [689, 467] width 392 height 30
drag, startPoint x: 722, startPoint y: 460, endPoint x: 561, endPoint y: 475, distance: 161.9
click at [561, 475] on span "This constitutes the user’s wallets with session signers. Wallets with session …" at bounding box center [689, 467] width 392 height 30
click at [561, 475] on code "delegated" at bounding box center [553, 476] width 48 height 12
